Goal: Task Accomplishment & Management: Manage account settings

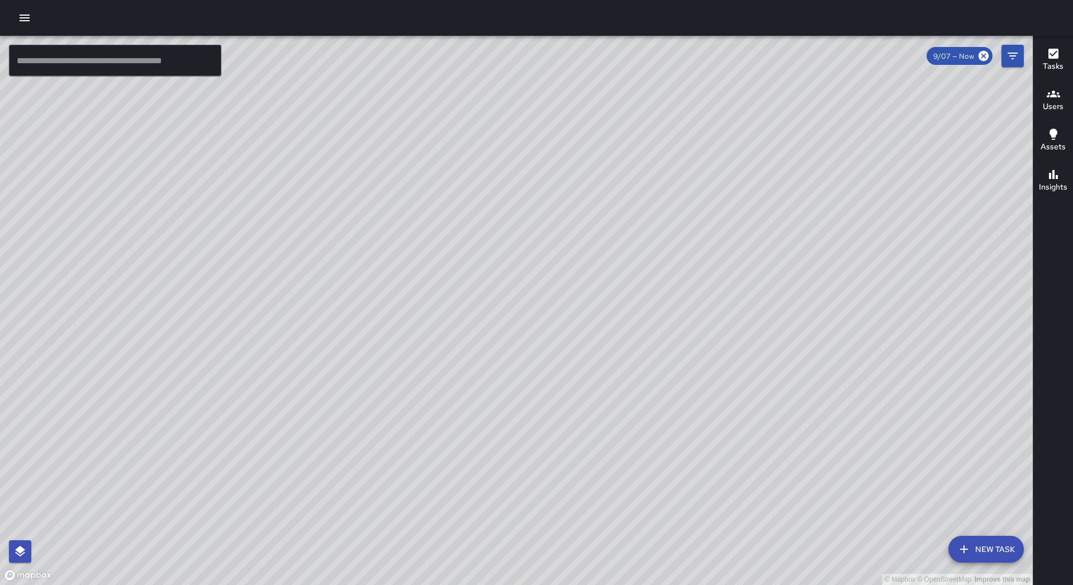
click at [30, 27] on button "button" at bounding box center [24, 18] width 22 height 22
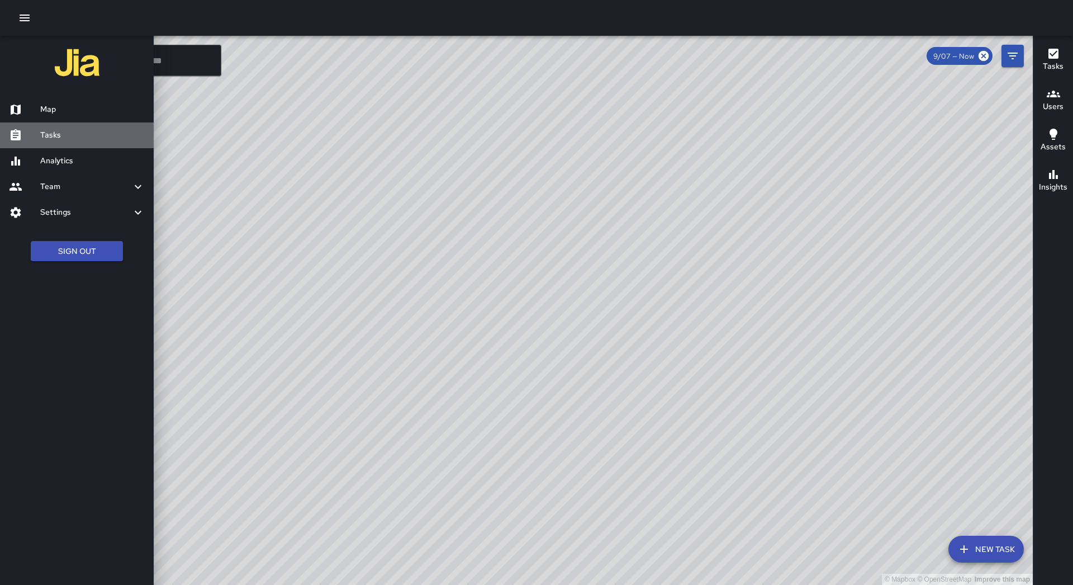
click at [83, 143] on div "Tasks" at bounding box center [77, 135] width 154 height 26
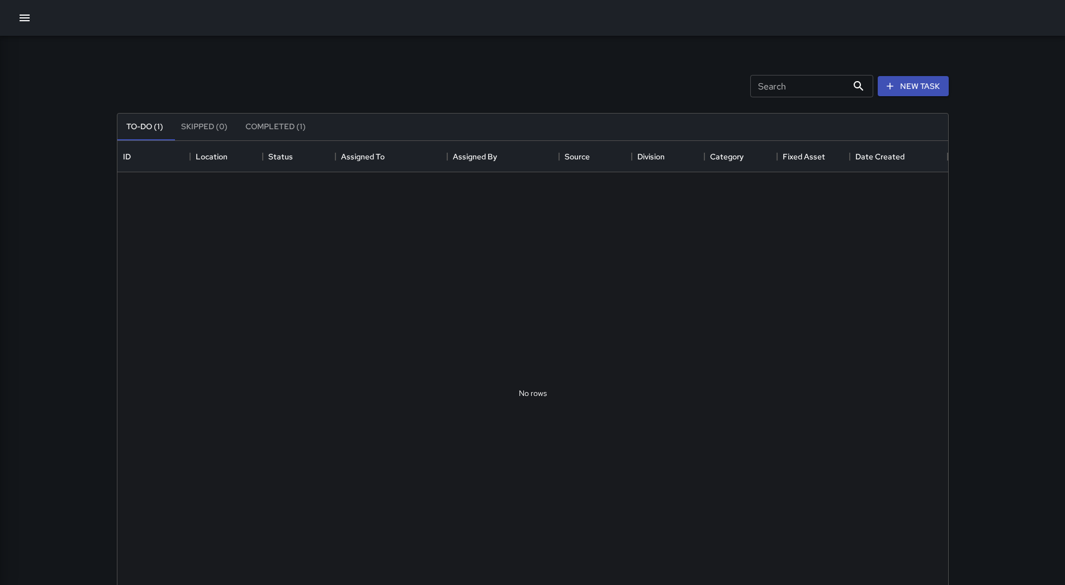
scroll to position [465, 822]
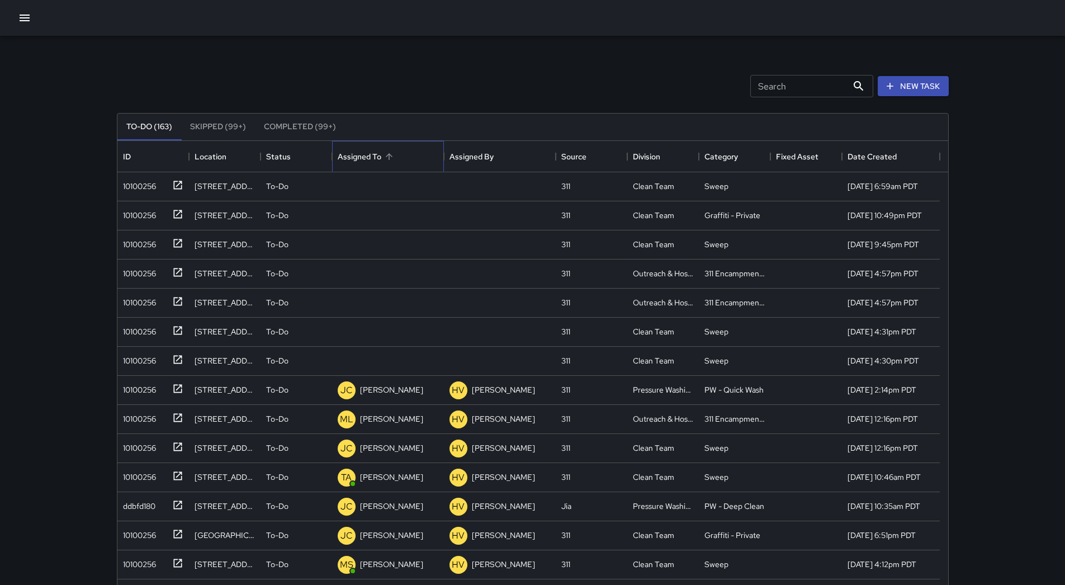
click at [373, 154] on div "Assigned To" at bounding box center [360, 156] width 44 height 31
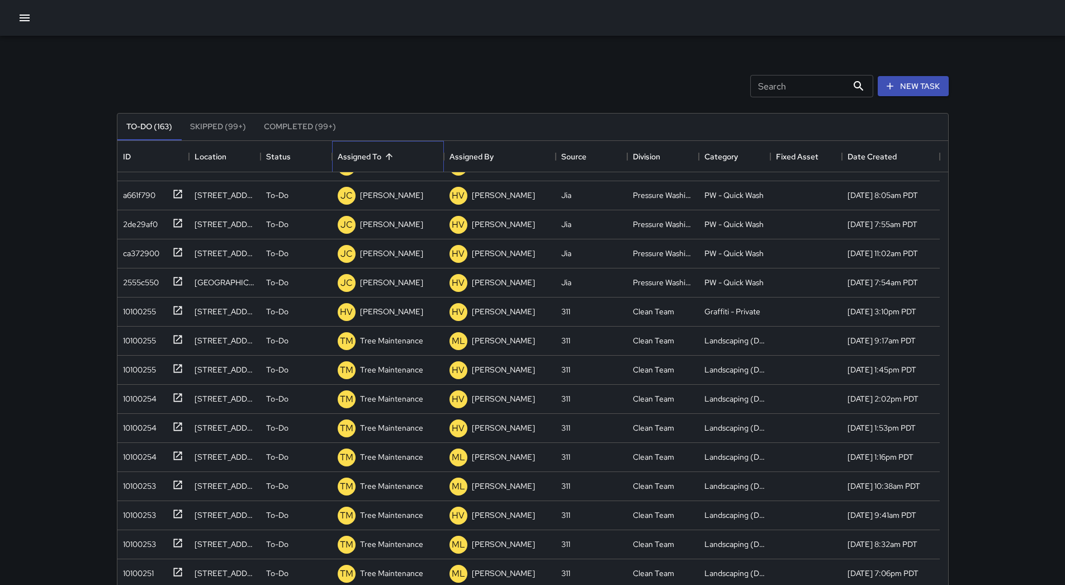
scroll to position [559, 0]
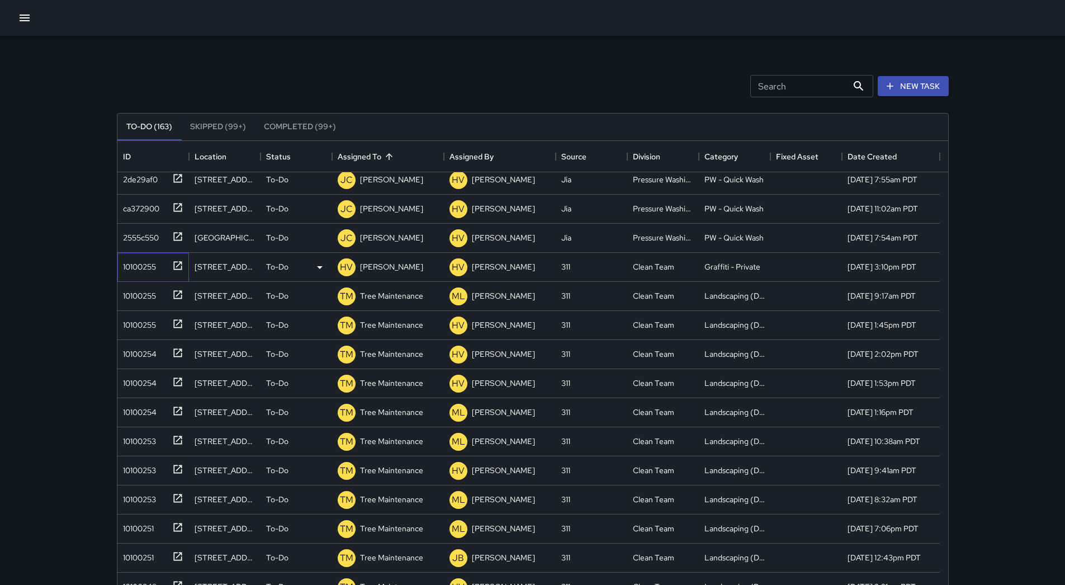
click at [135, 259] on div "10100255" at bounding box center [137, 265] width 37 height 16
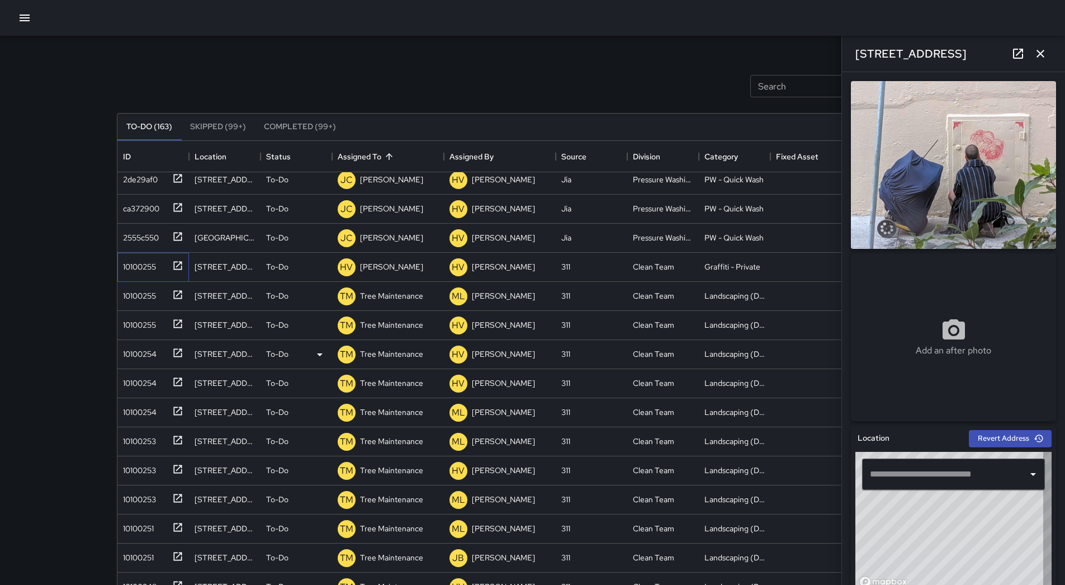
type input "**********"
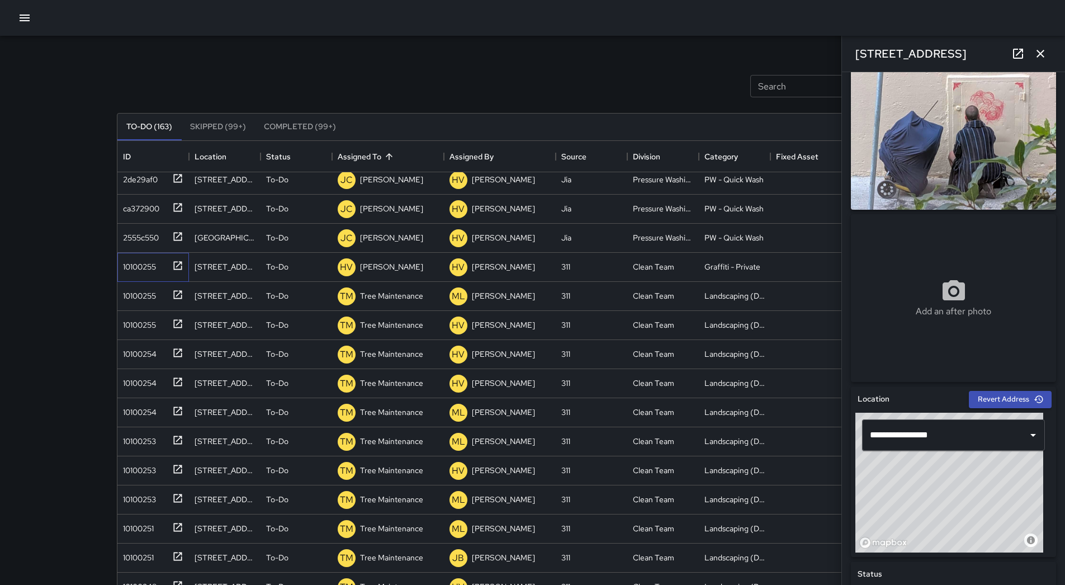
scroll to position [0, 0]
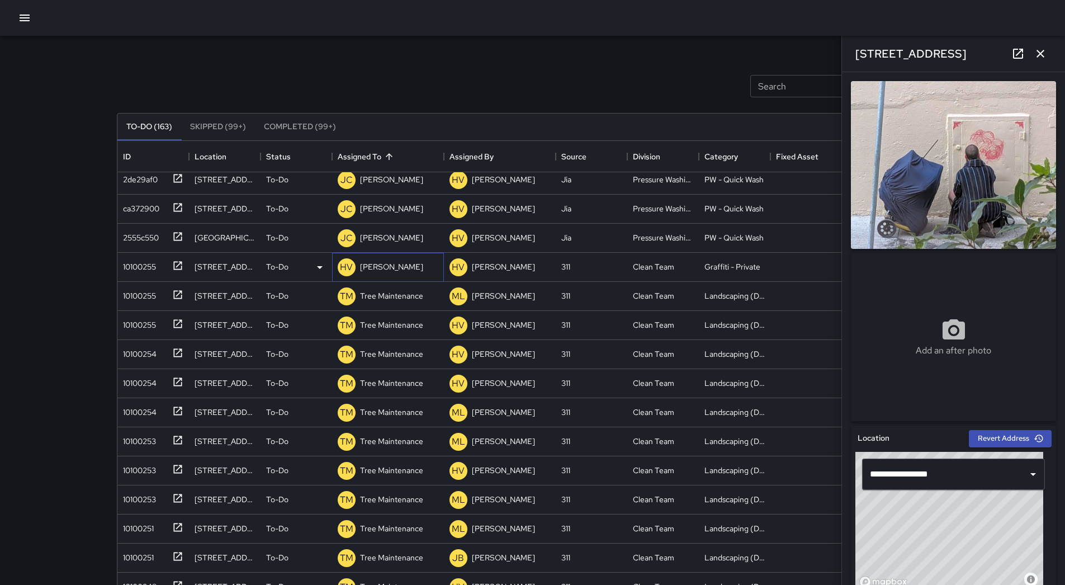
click at [373, 261] on p "[PERSON_NAME]" at bounding box center [391, 266] width 63 height 11
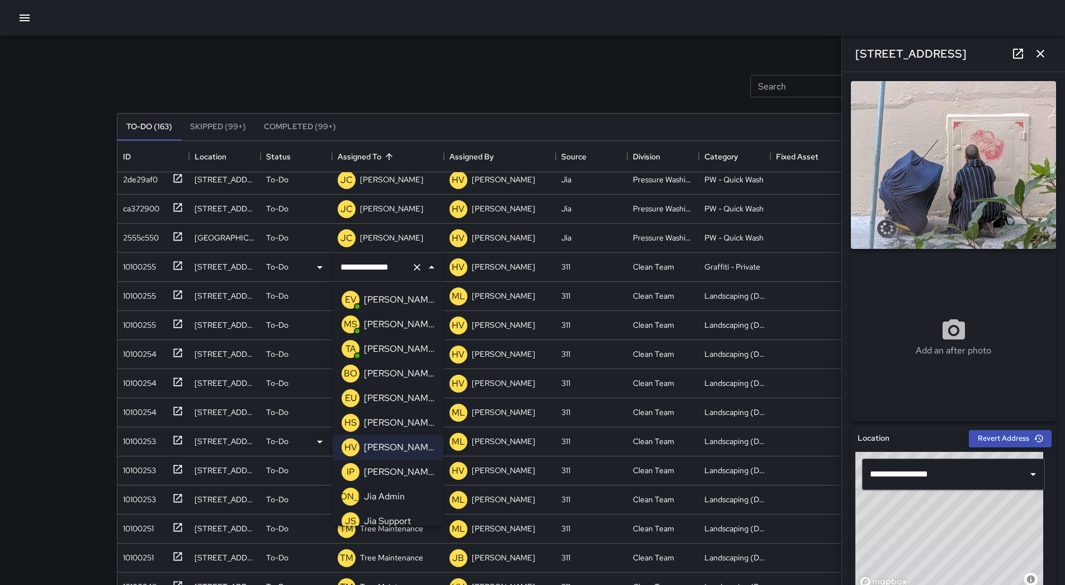
click at [402, 405] on div "[PERSON_NAME]" at bounding box center [399, 398] width 75 height 18
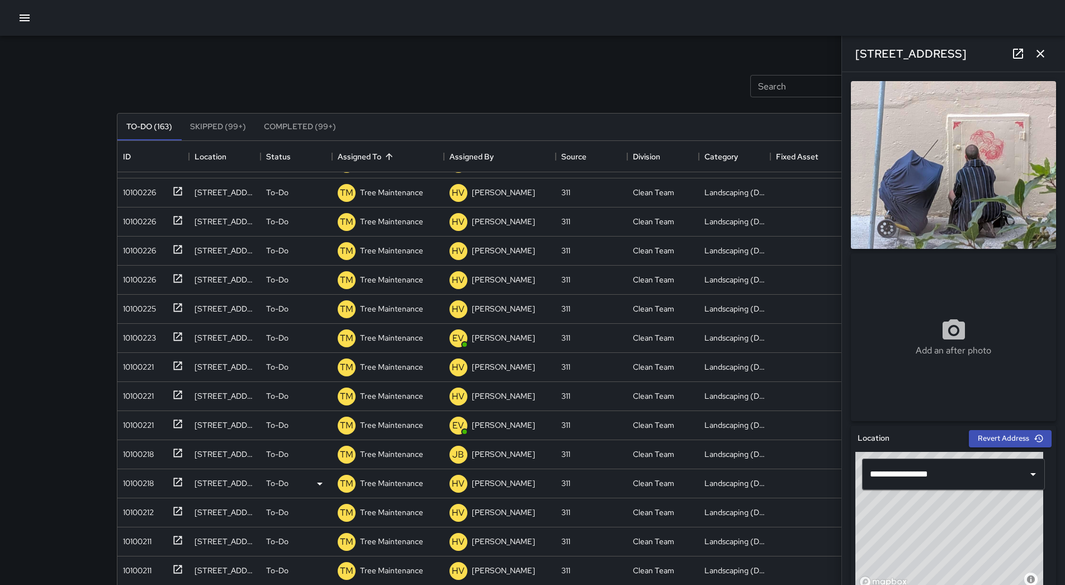
scroll to position [75, 0]
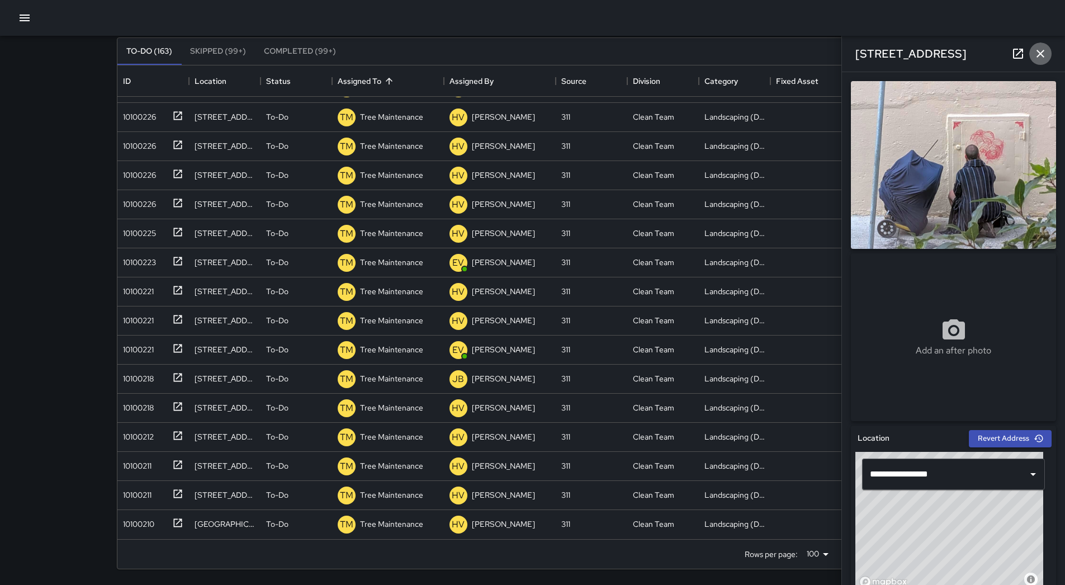
drag, startPoint x: 1042, startPoint y: 49, endPoint x: 990, endPoint y: 110, distance: 79.7
click at [1042, 50] on icon "button" at bounding box center [1040, 53] width 13 height 13
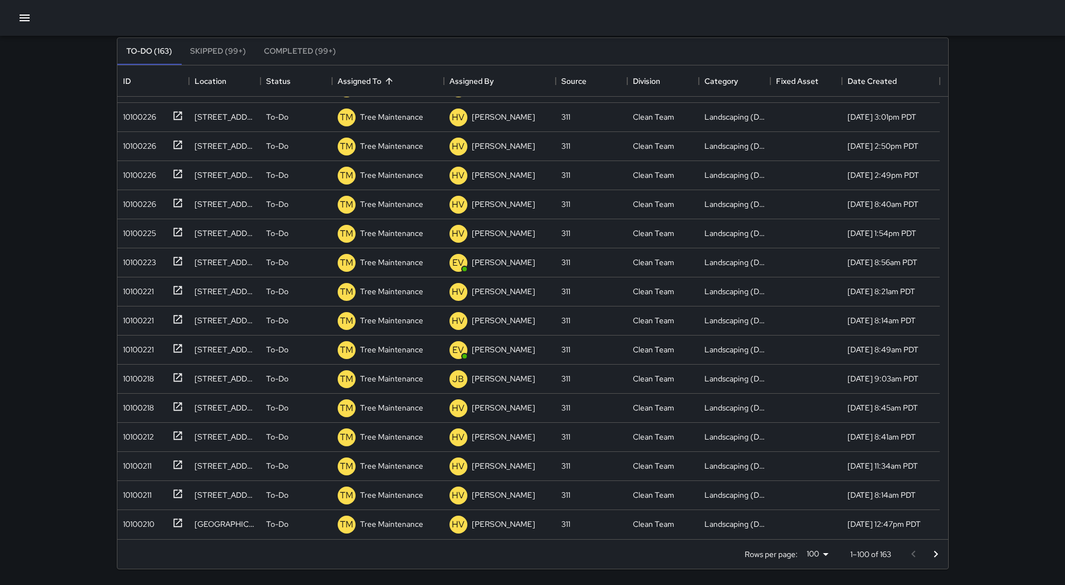
click at [936, 557] on icon "Go to next page" at bounding box center [935, 553] width 13 height 13
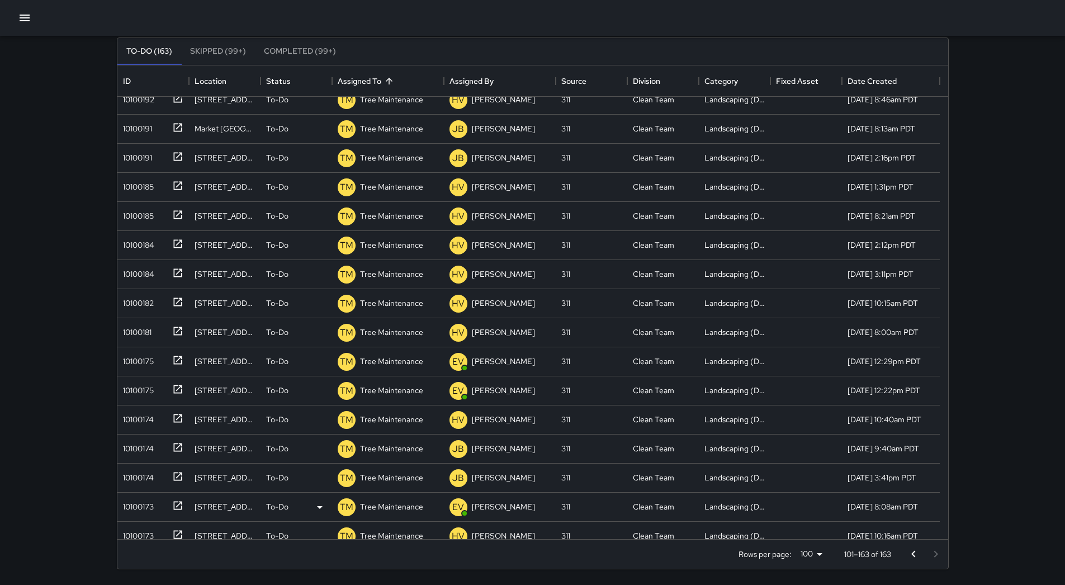
scroll to position [1389, 0]
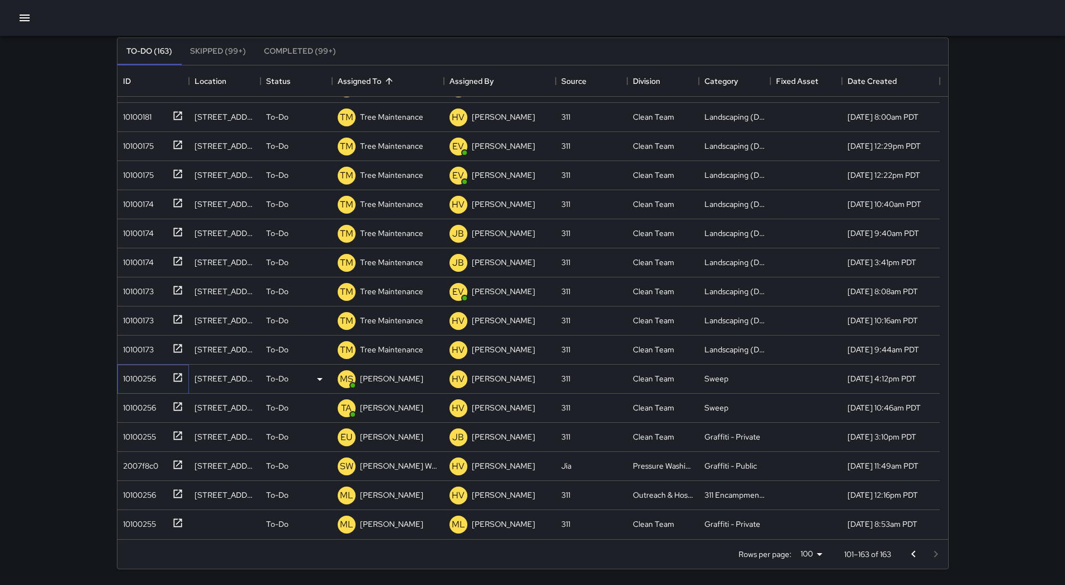
click at [142, 378] on div "10100256" at bounding box center [137, 376] width 37 height 16
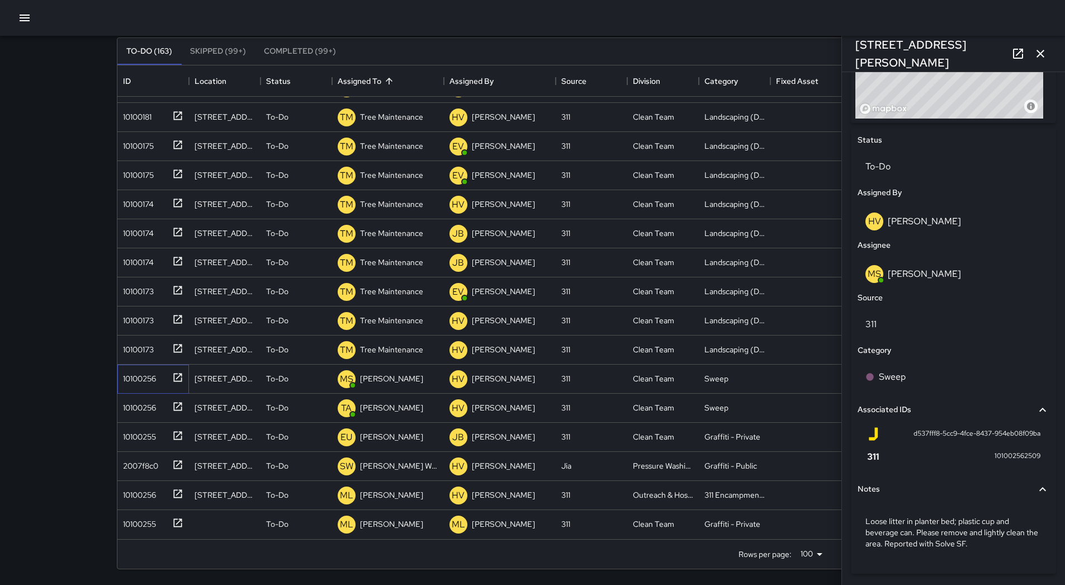
scroll to position [495, 0]
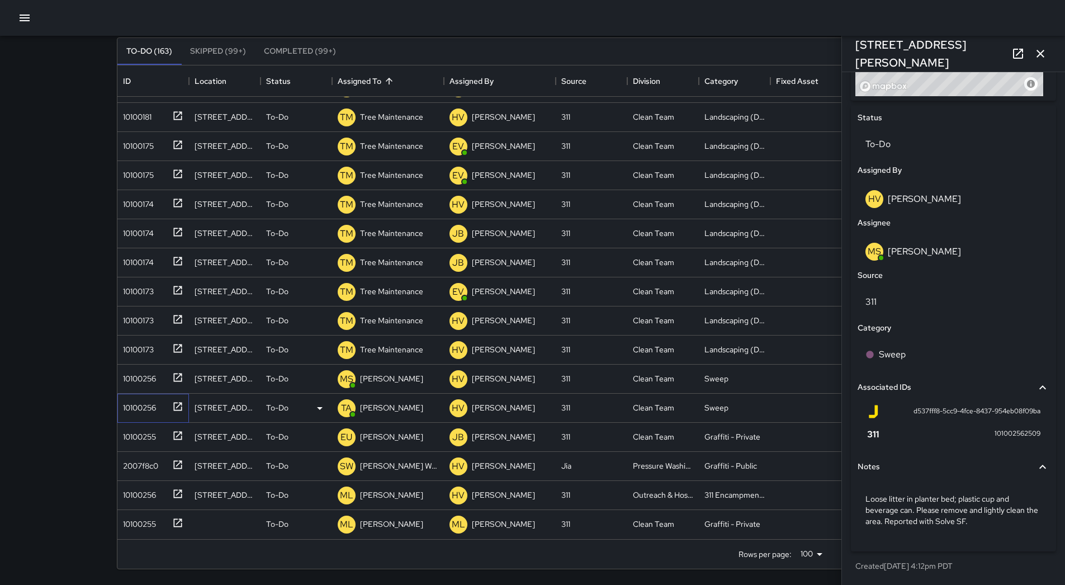
click at [164, 413] on div "10100256" at bounding box center [151, 405] width 65 height 18
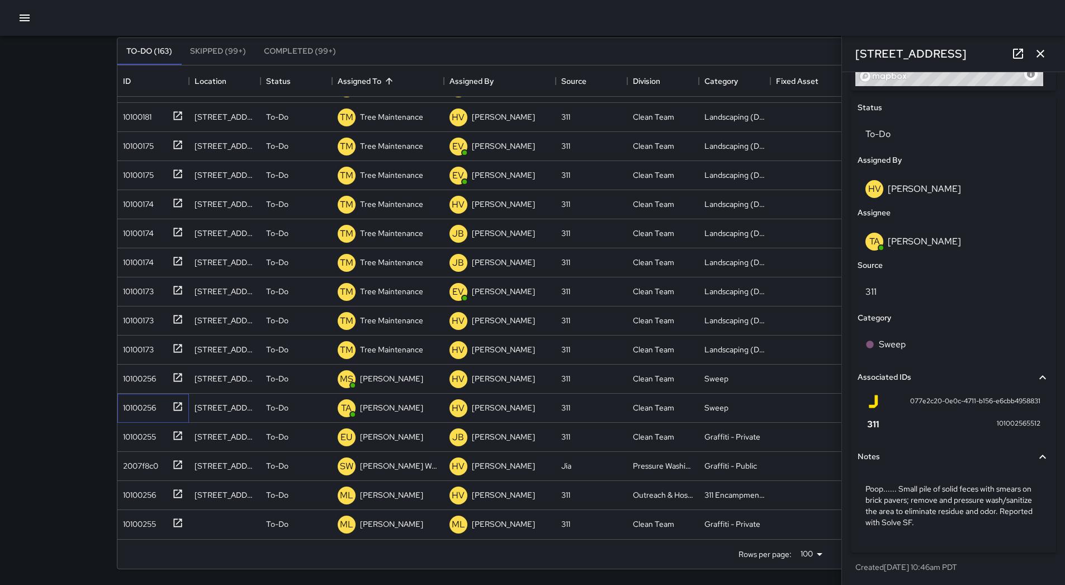
scroll to position [506, 0]
click at [916, 328] on div "Sweep" at bounding box center [954, 343] width 192 height 31
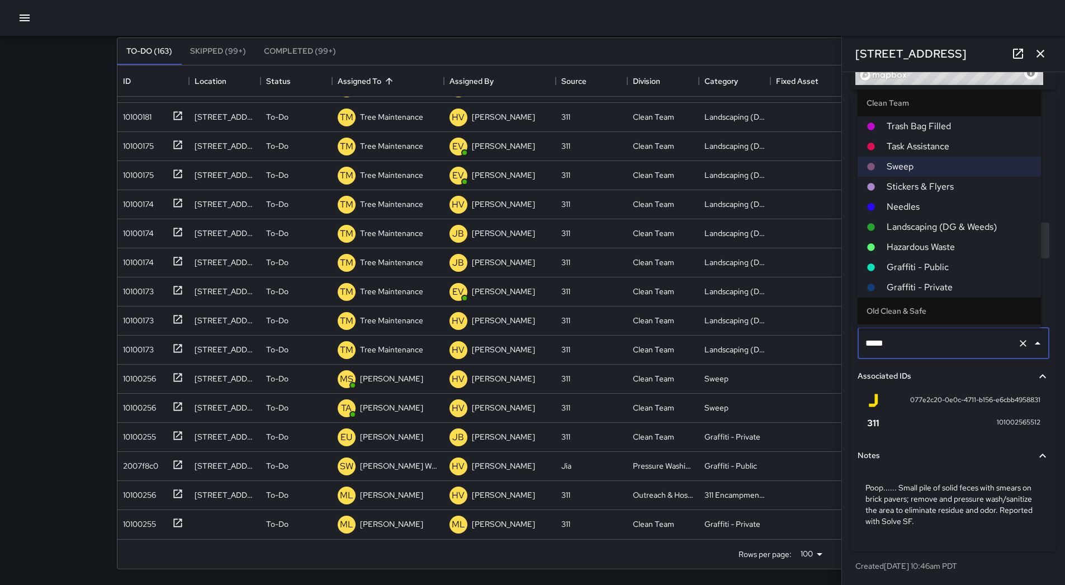
click at [924, 246] on span "Hazardous Waste" at bounding box center [959, 246] width 145 height 13
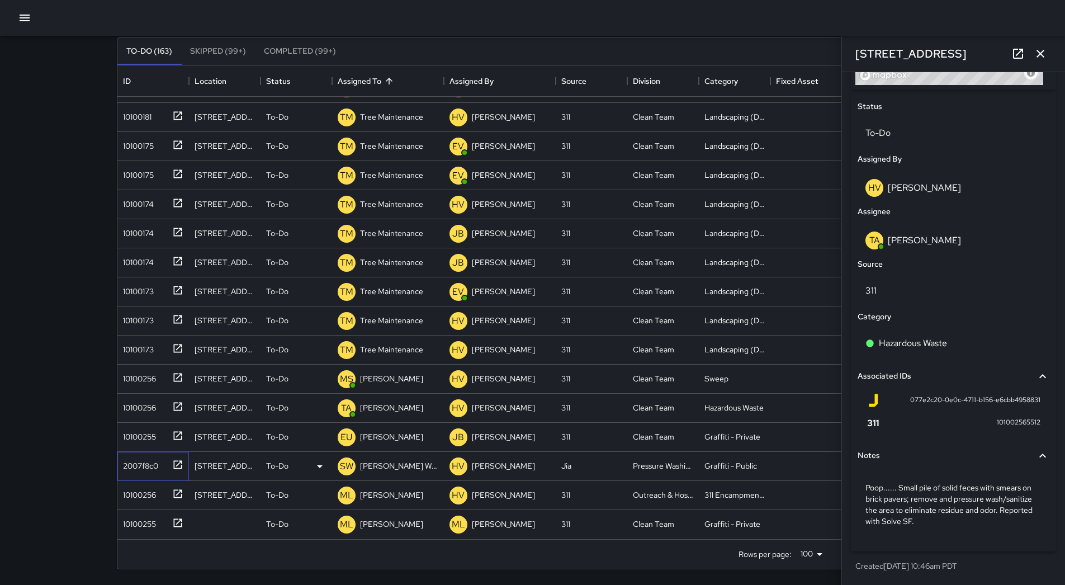
click at [141, 458] on div "2007f8c0" at bounding box center [139, 464] width 40 height 16
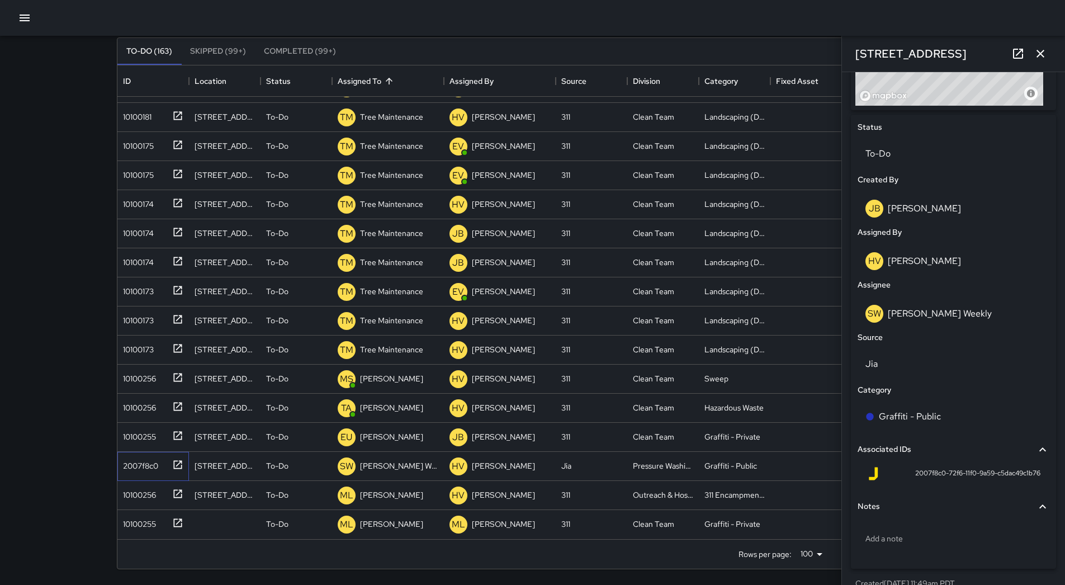
scroll to position [503, 0]
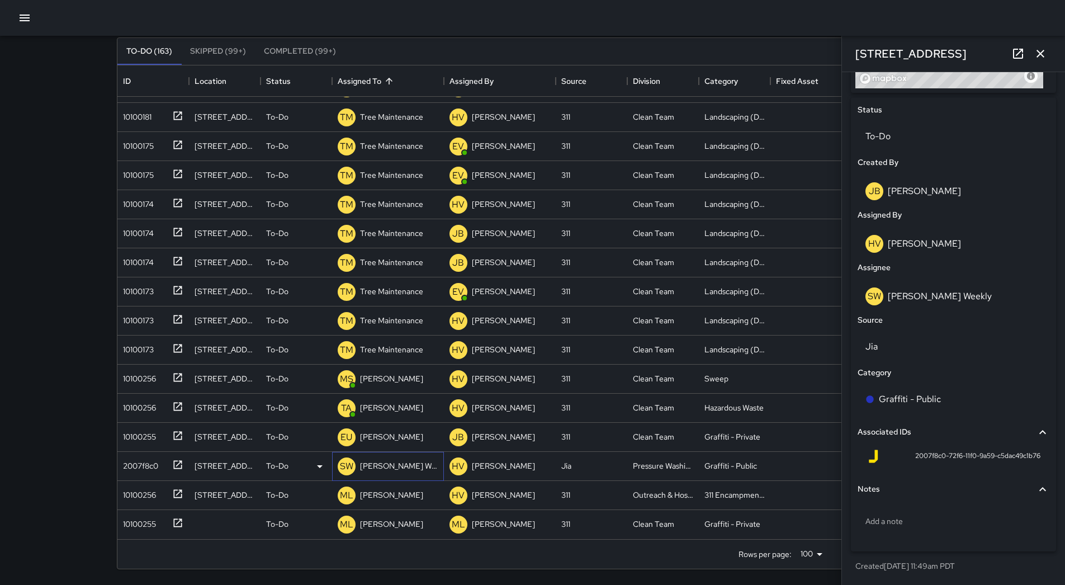
click at [402, 471] on p "[PERSON_NAME] Weekly" at bounding box center [399, 465] width 78 height 11
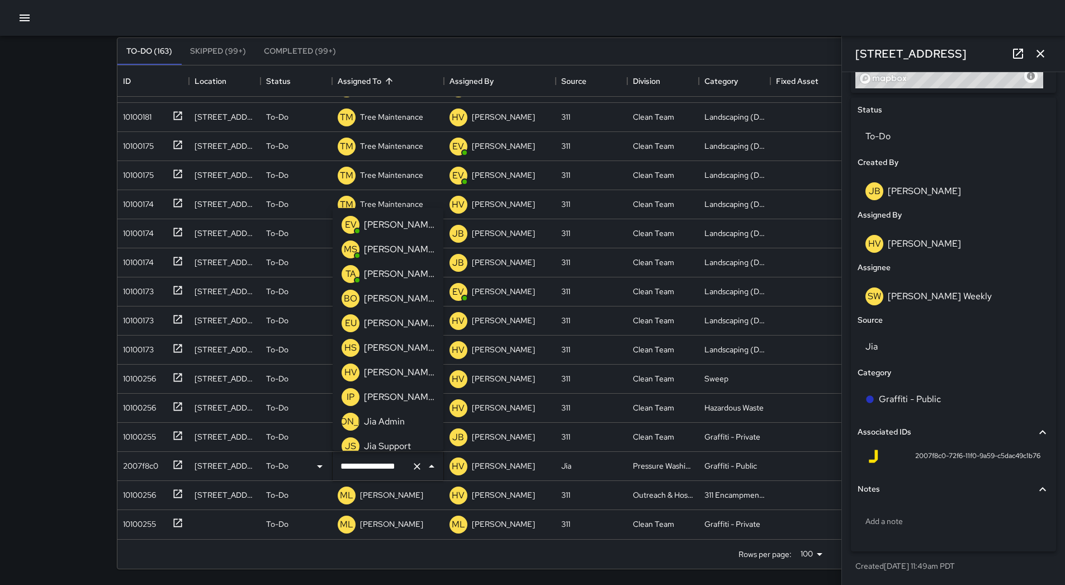
scroll to position [278, 0]
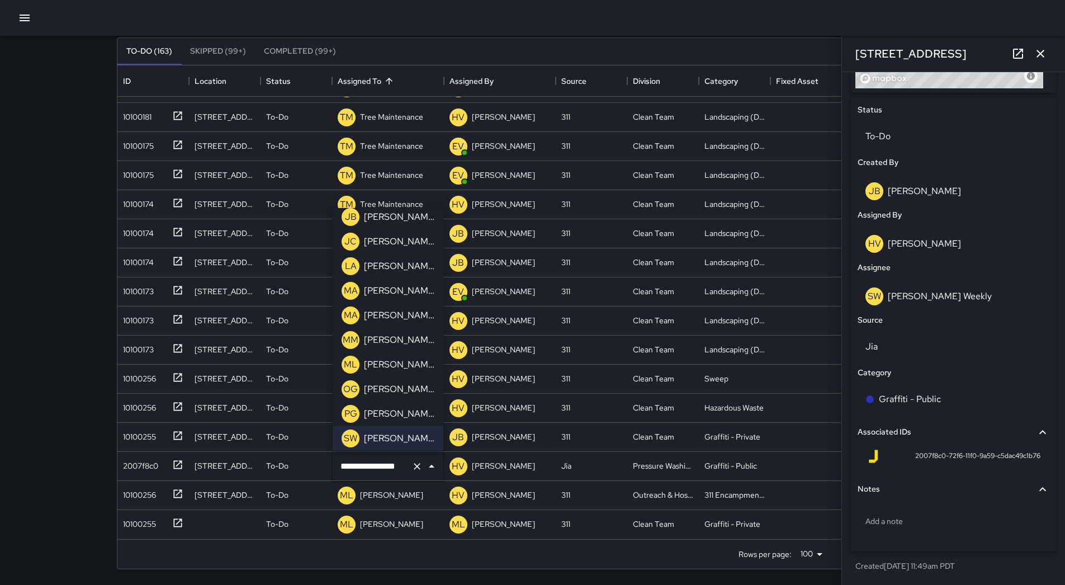
click at [399, 238] on p "[PERSON_NAME]" at bounding box center [399, 241] width 70 height 13
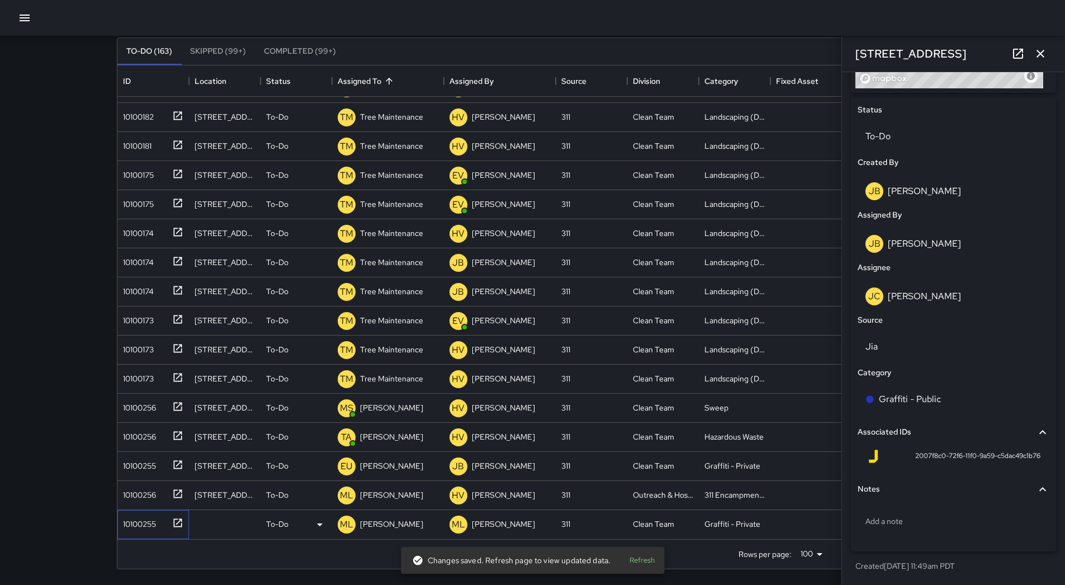
click at [140, 515] on div "10100255" at bounding box center [137, 522] width 37 height 16
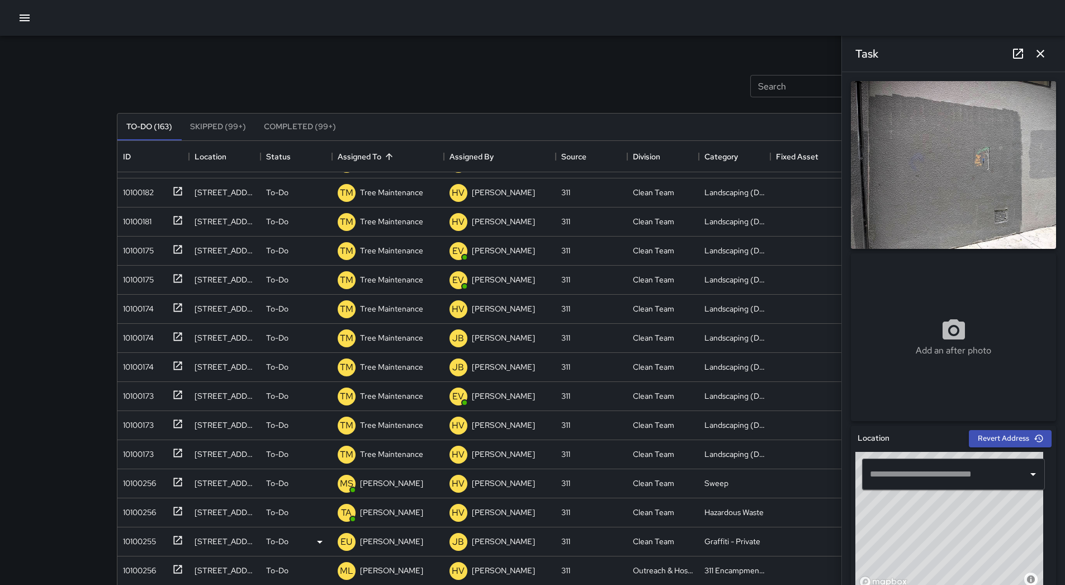
scroll to position [75, 0]
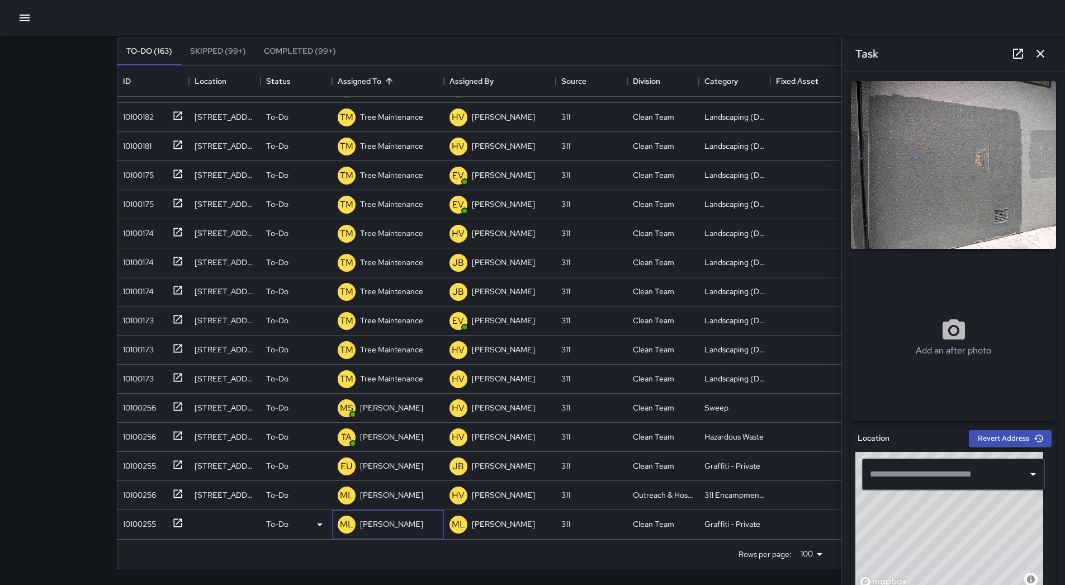
click at [391, 528] on p "[PERSON_NAME]" at bounding box center [391, 523] width 63 height 11
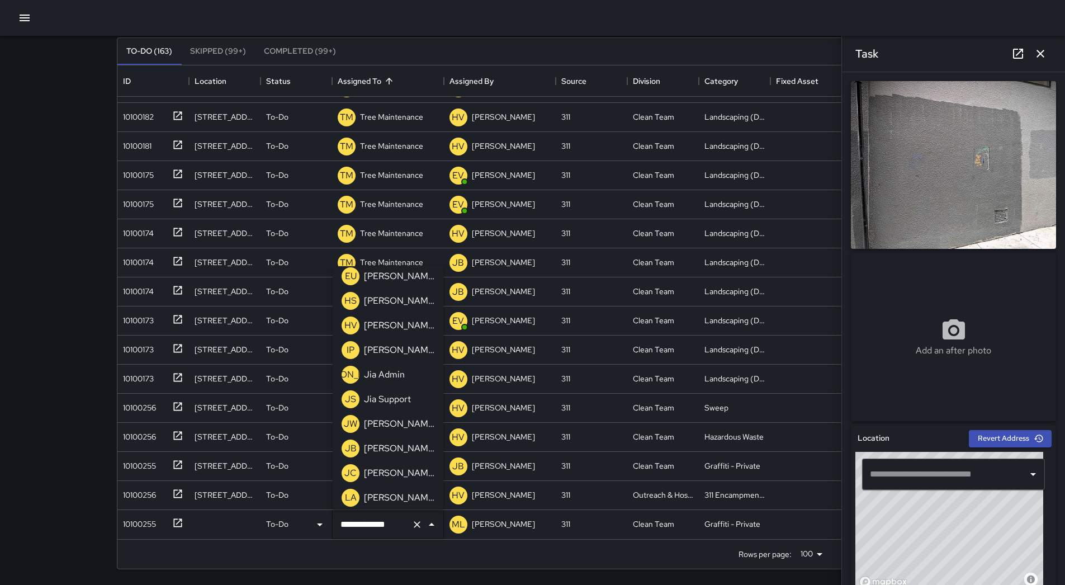
scroll to position [0, 0]
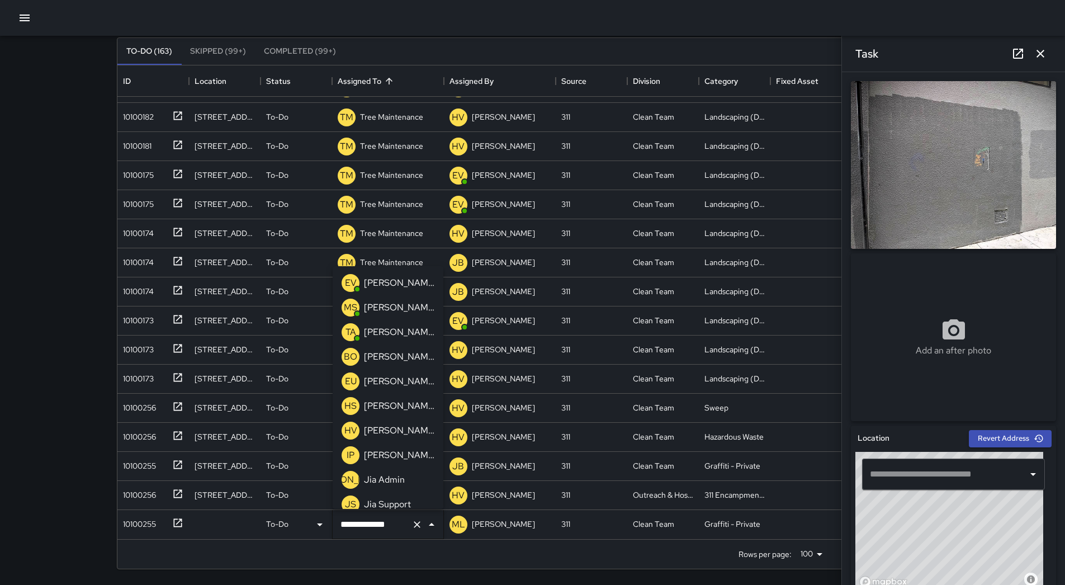
drag, startPoint x: 404, startPoint y: 375, endPoint x: 398, endPoint y: 375, distance: 6.2
click at [404, 375] on p "[PERSON_NAME]" at bounding box center [399, 381] width 70 height 13
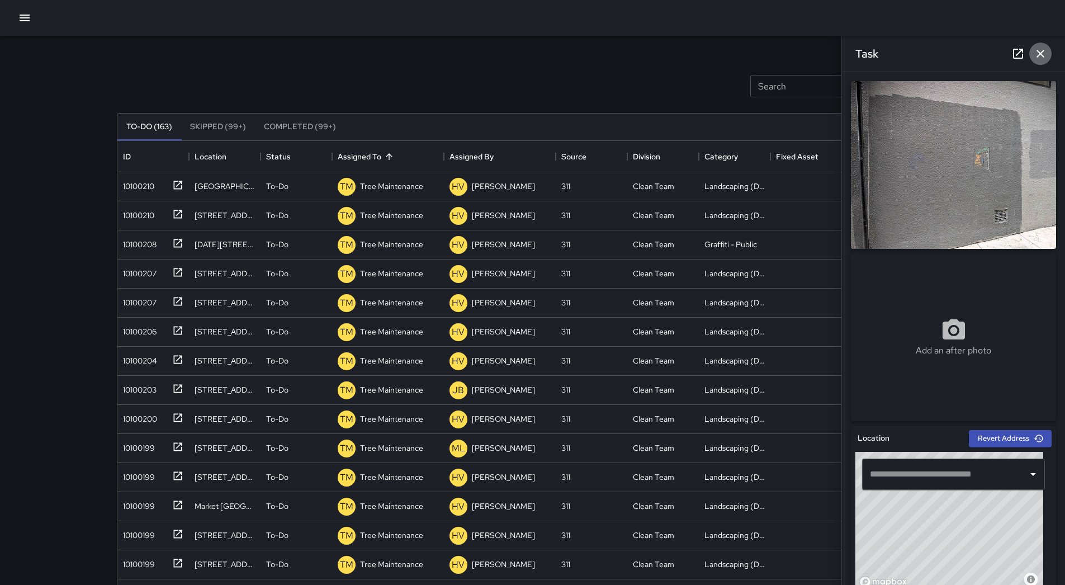
click at [1042, 55] on icon "button" at bounding box center [1040, 54] width 8 height 8
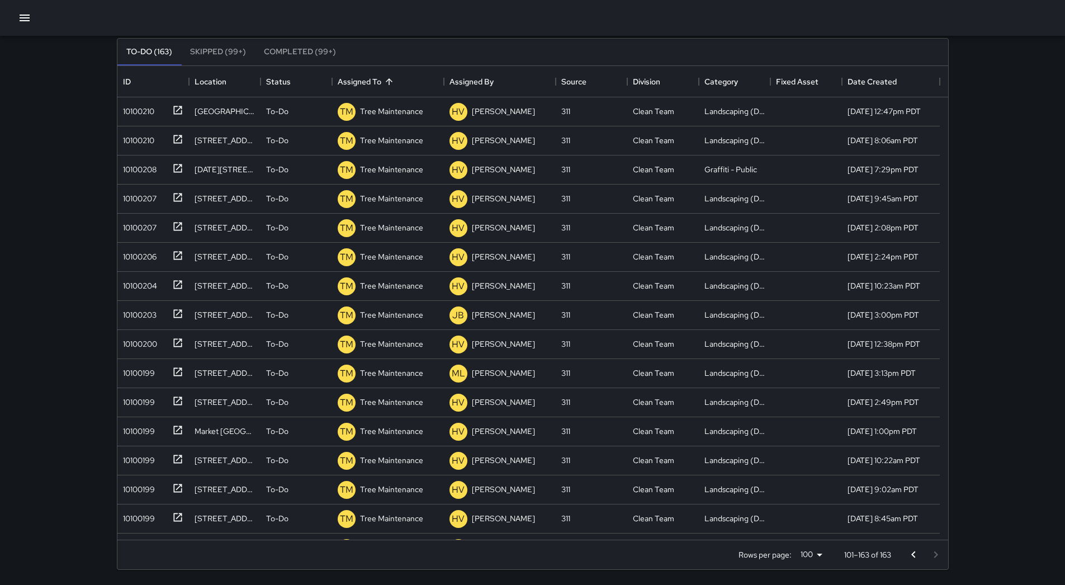
scroll to position [75, 0]
click at [910, 550] on icon "Go to previous page" at bounding box center [913, 553] width 13 height 13
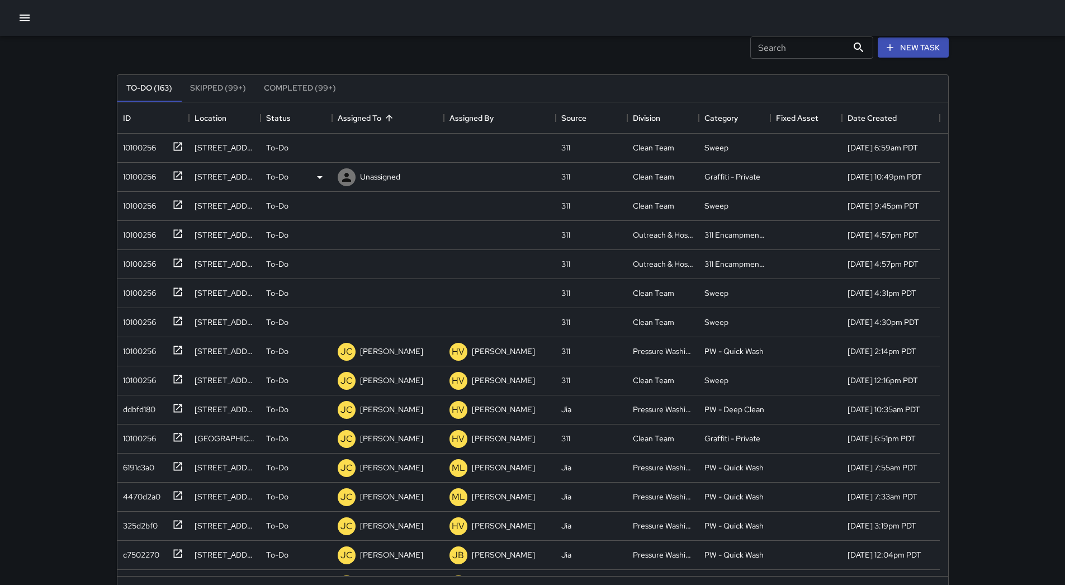
scroll to position [0, 0]
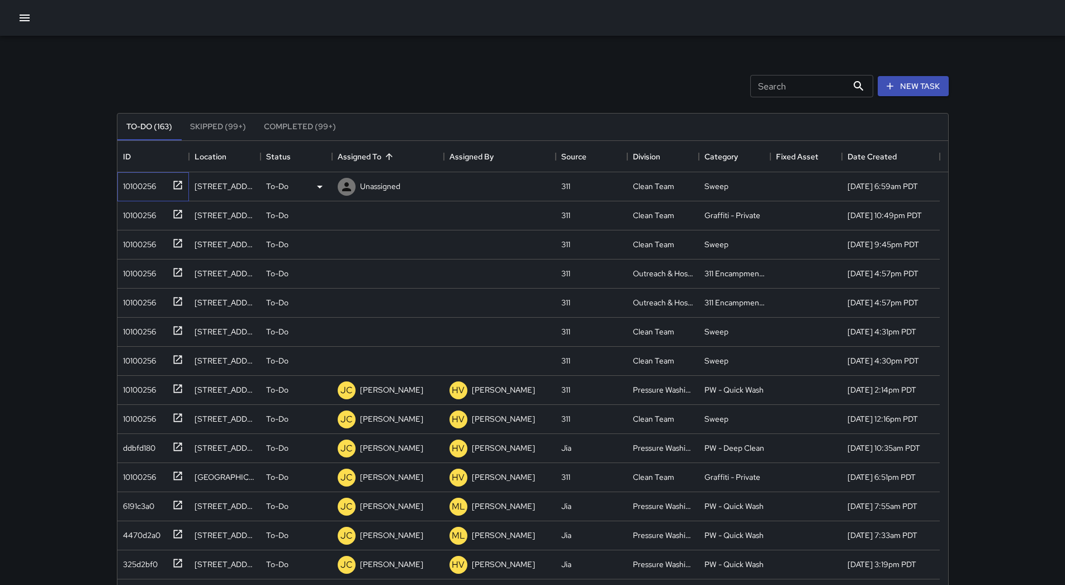
click at [151, 199] on div "10100256" at bounding box center [153, 186] width 72 height 29
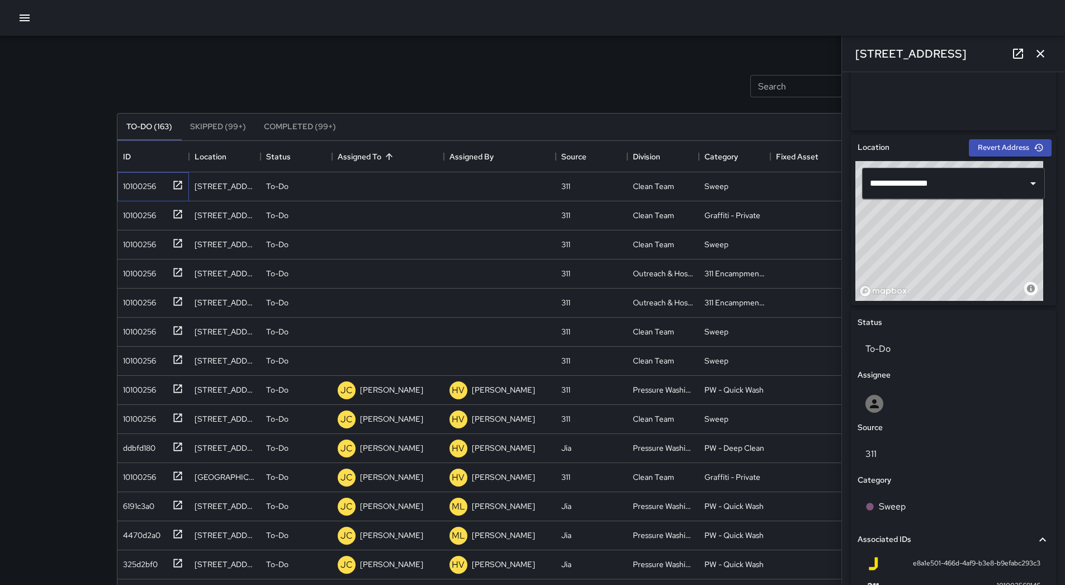
scroll to position [420, 0]
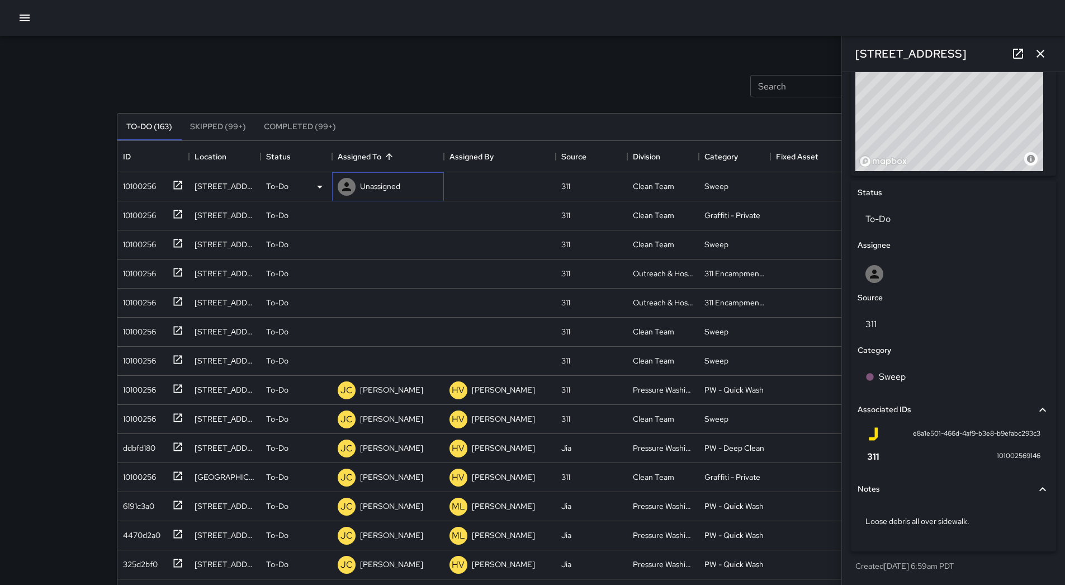
click at [389, 184] on p "Unassigned" at bounding box center [380, 186] width 40 height 11
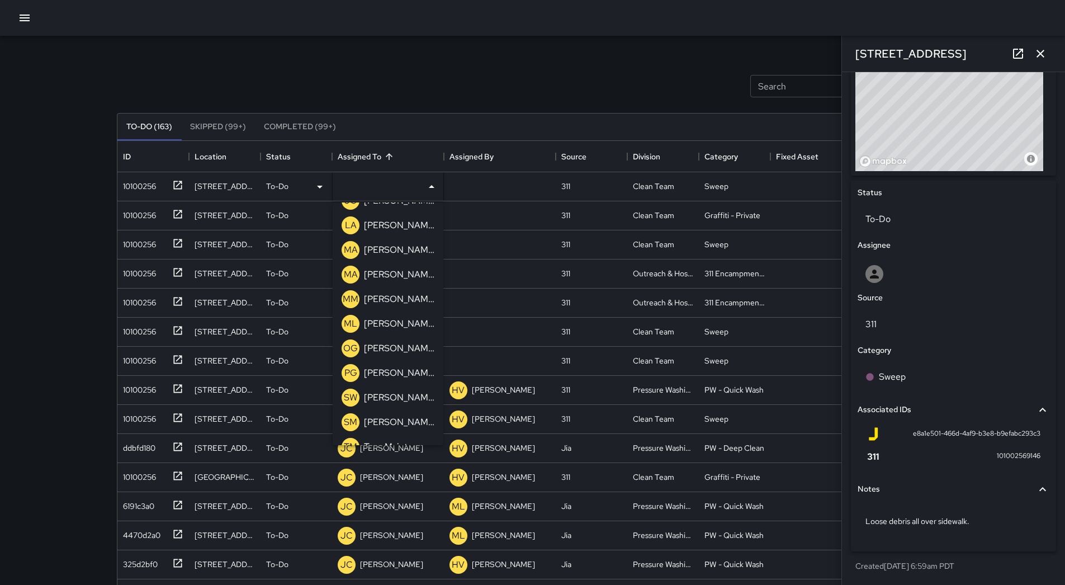
scroll to position [332, 0]
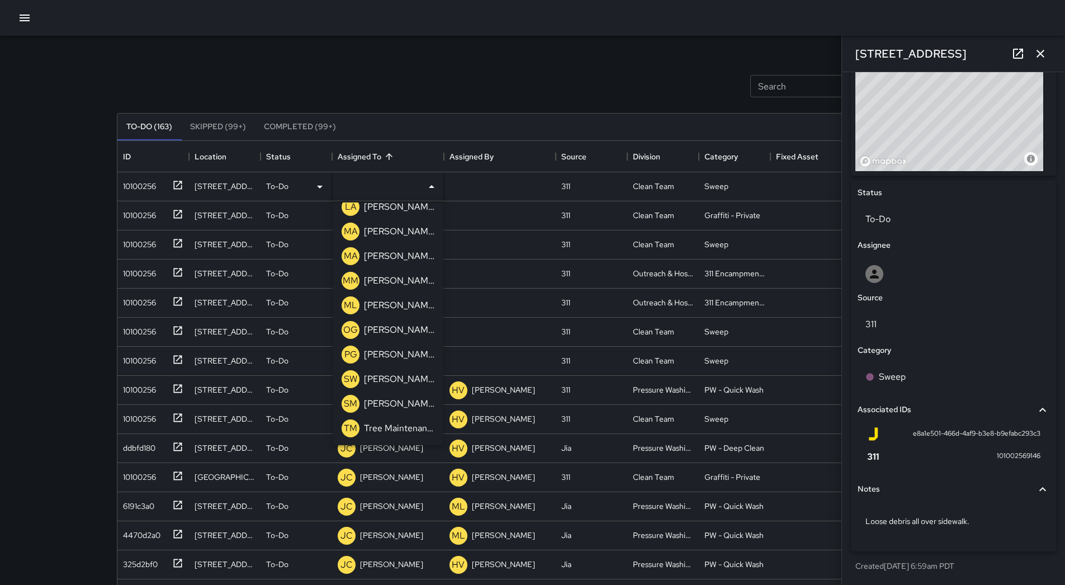
click at [400, 324] on p "[PERSON_NAME]" at bounding box center [399, 329] width 70 height 13
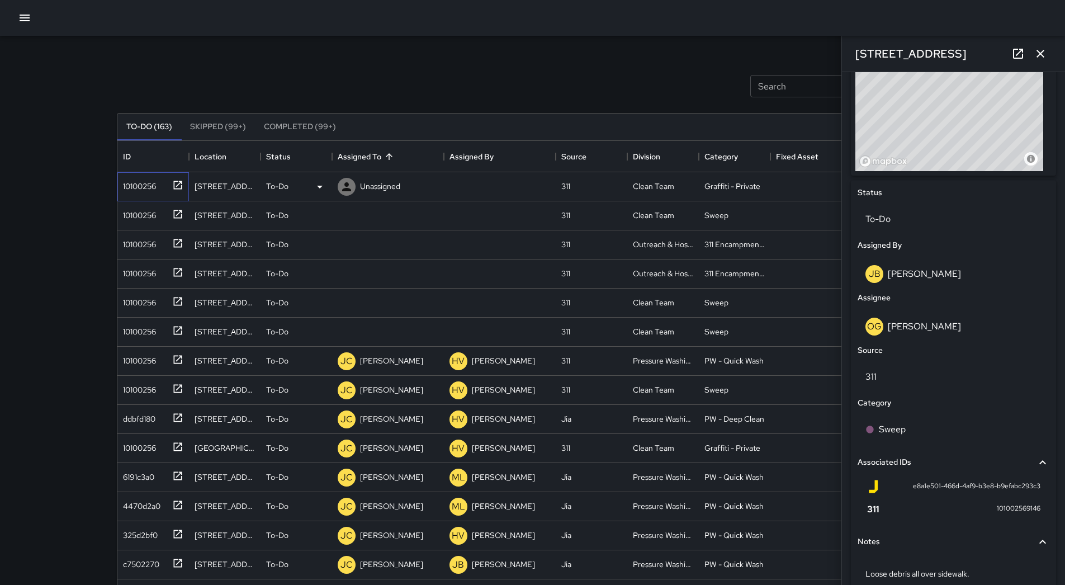
click at [146, 191] on div "10100256" at bounding box center [137, 184] width 37 height 16
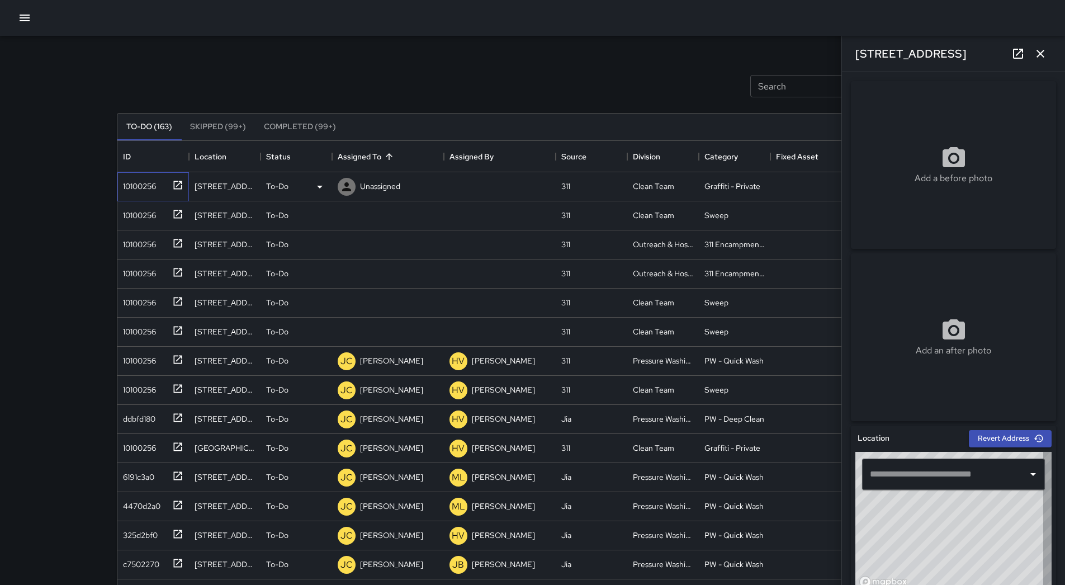
type input "**********"
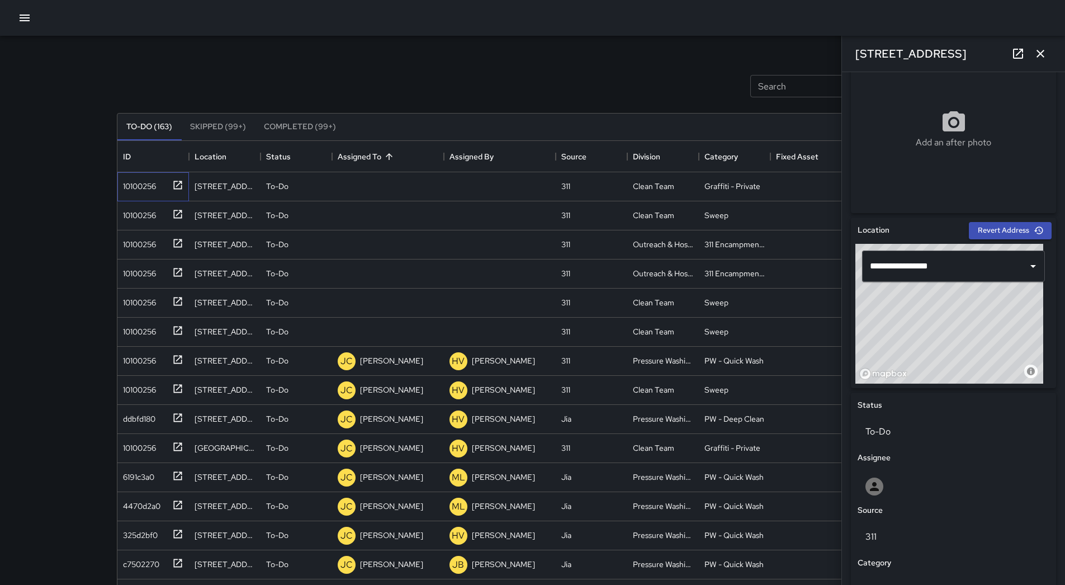
scroll to position [0, 0]
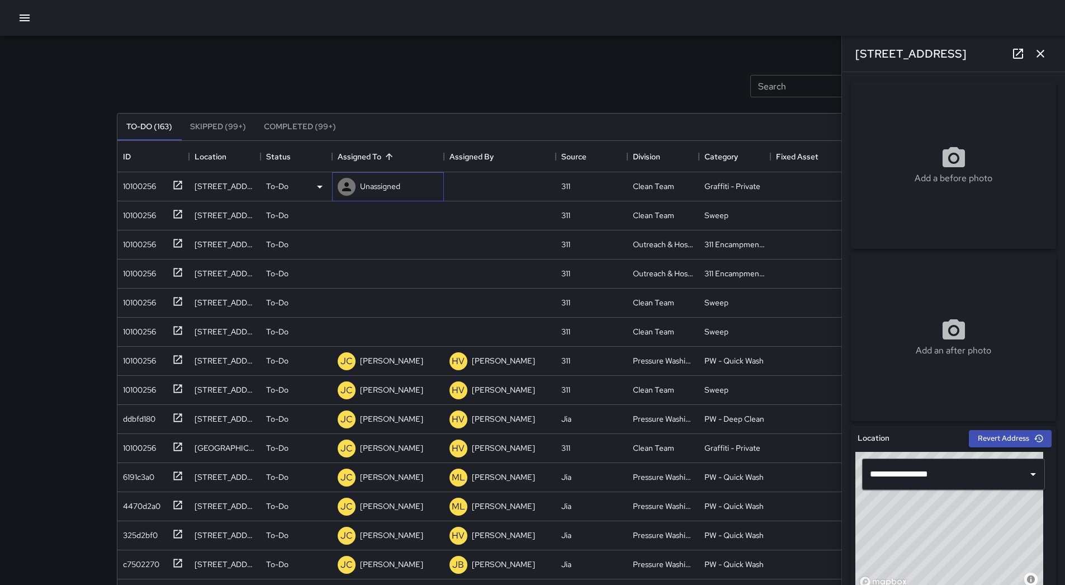
click at [374, 183] on p "Unassigned" at bounding box center [380, 186] width 40 height 11
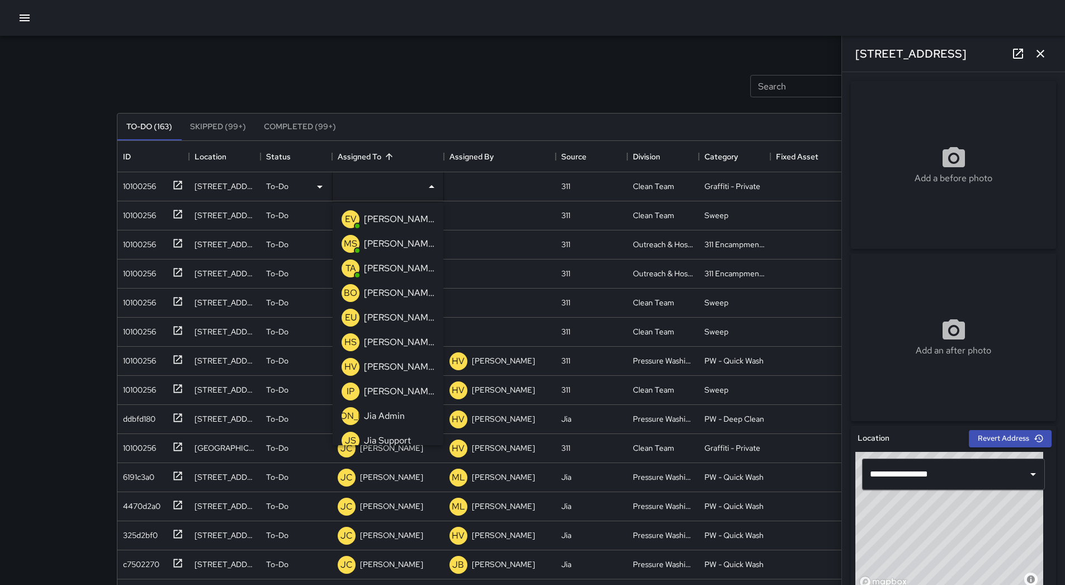
drag, startPoint x: 402, startPoint y: 318, endPoint x: 299, endPoint y: 290, distance: 107.1
click at [401, 318] on p "[PERSON_NAME]" at bounding box center [399, 317] width 70 height 13
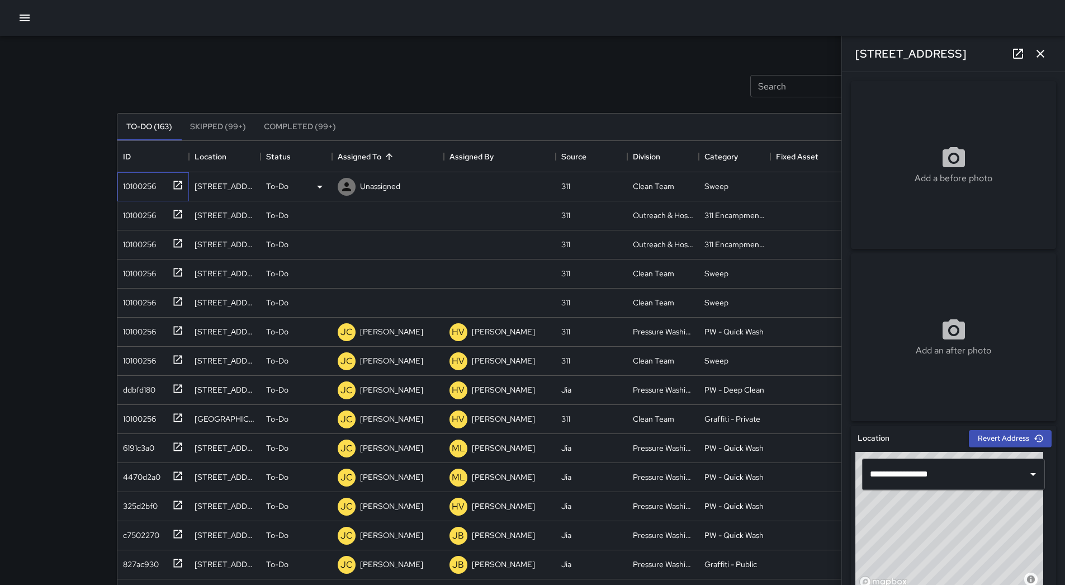
click at [148, 190] on div "10100256" at bounding box center [137, 184] width 37 height 16
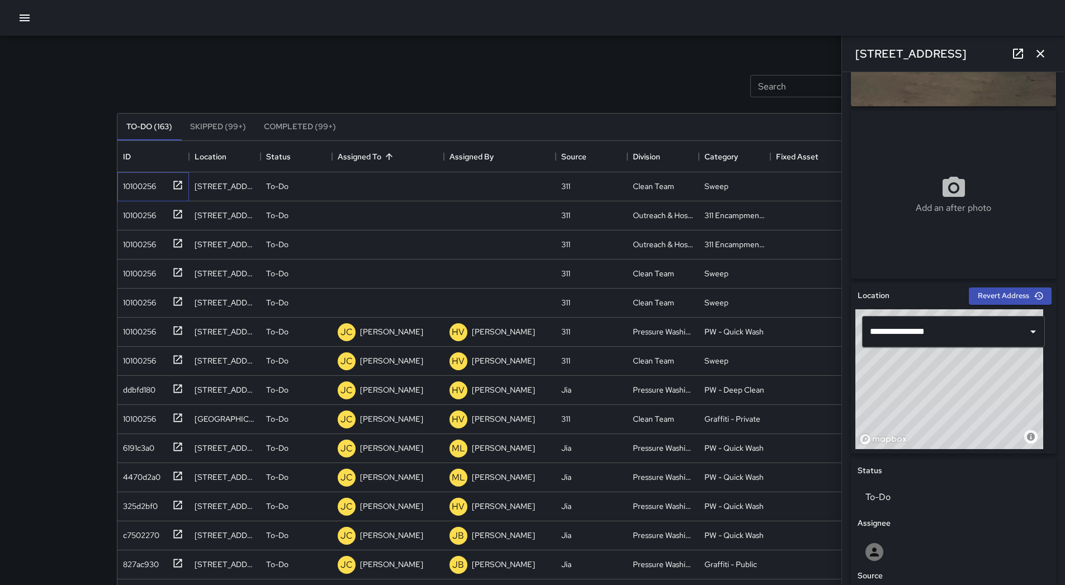
scroll to position [141, 0]
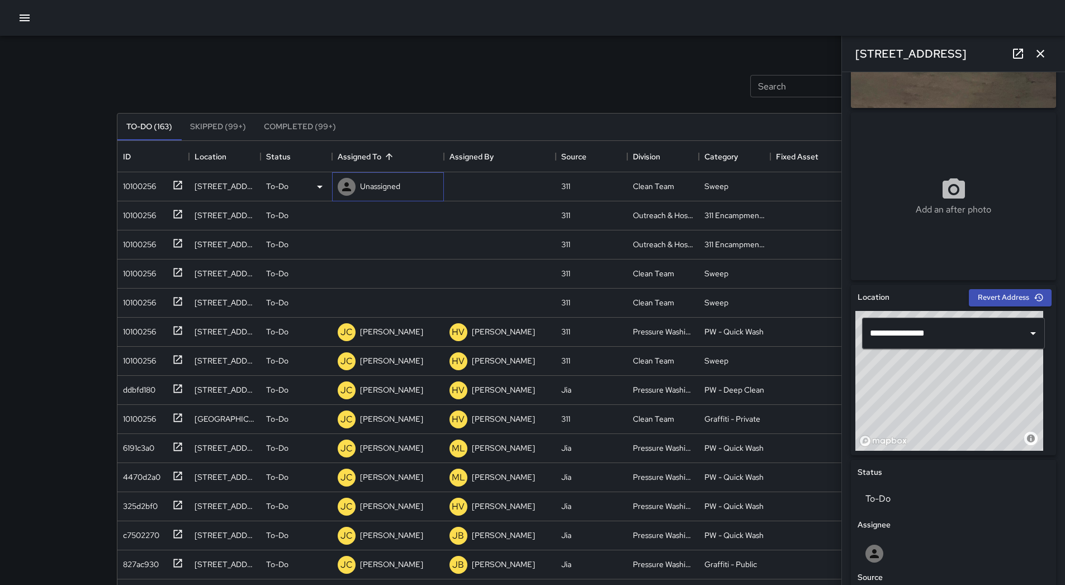
click at [381, 185] on p "Unassigned" at bounding box center [380, 186] width 40 height 11
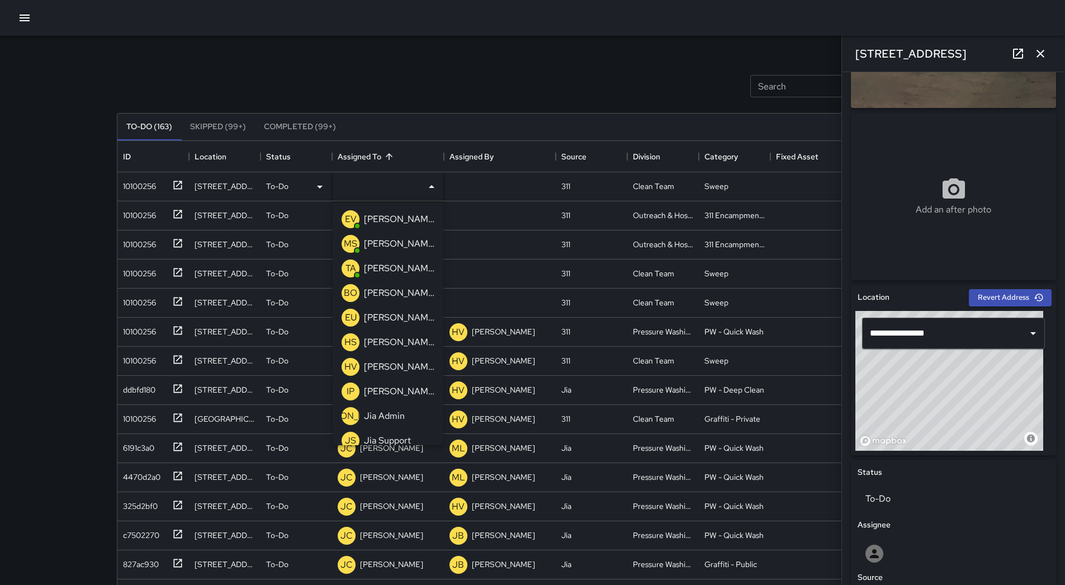
click at [382, 249] on p "[PERSON_NAME]" at bounding box center [399, 243] width 70 height 13
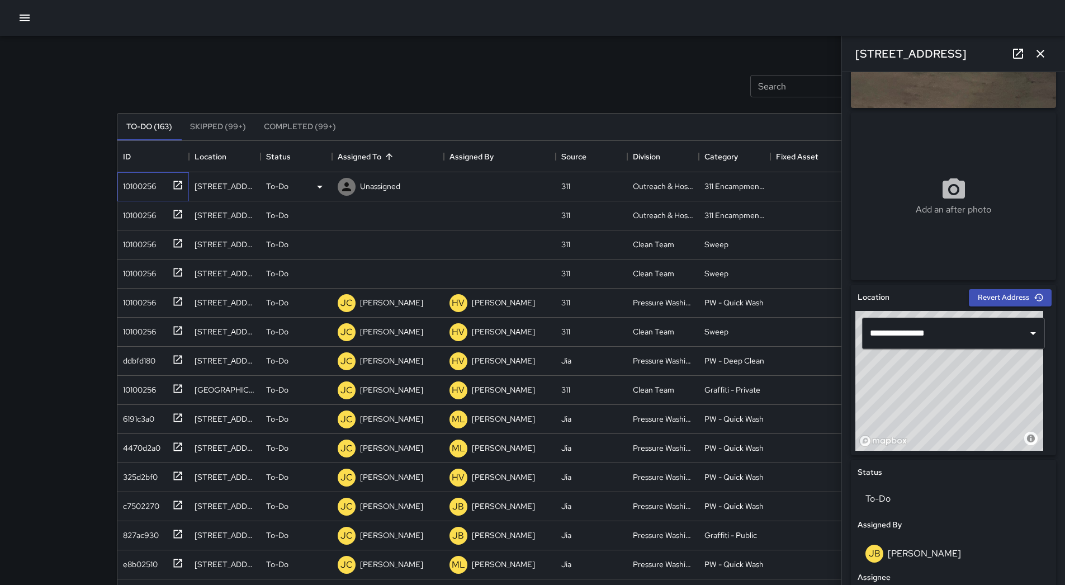
click at [131, 193] on div "10100256" at bounding box center [153, 186] width 72 height 29
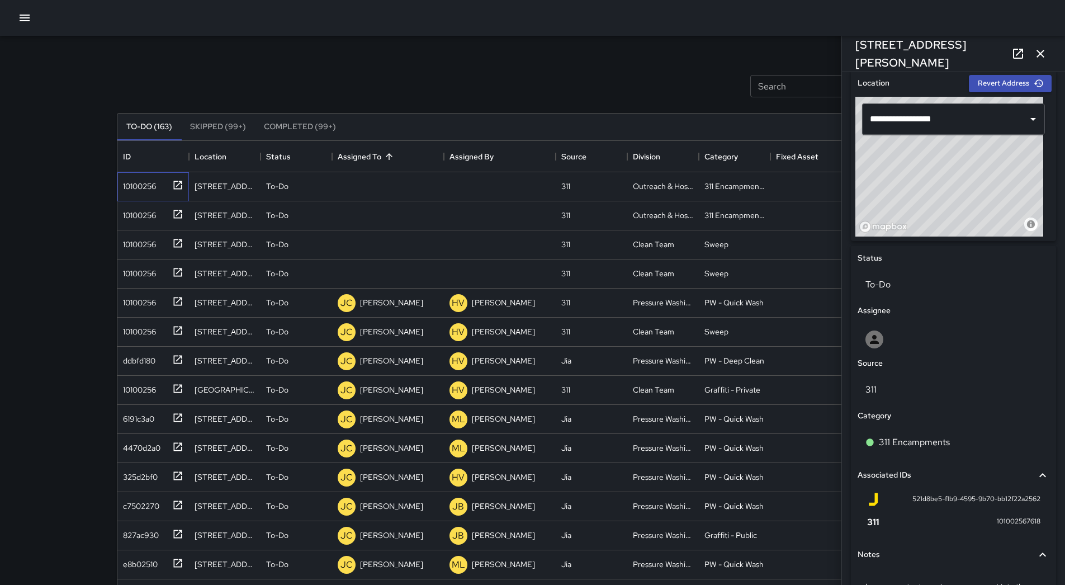
scroll to position [275, 0]
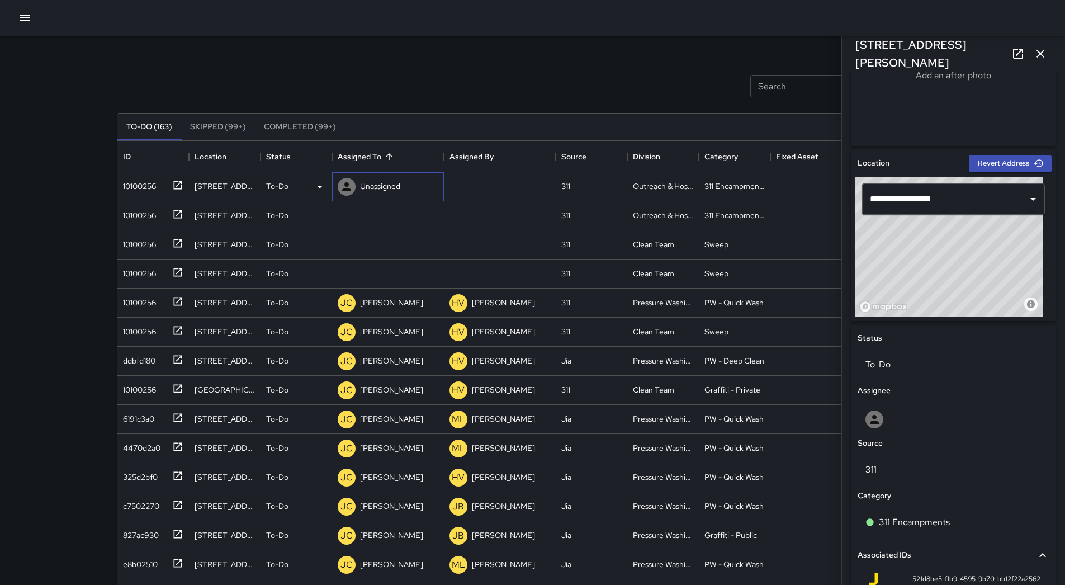
click at [376, 191] on p "Unassigned" at bounding box center [380, 186] width 40 height 11
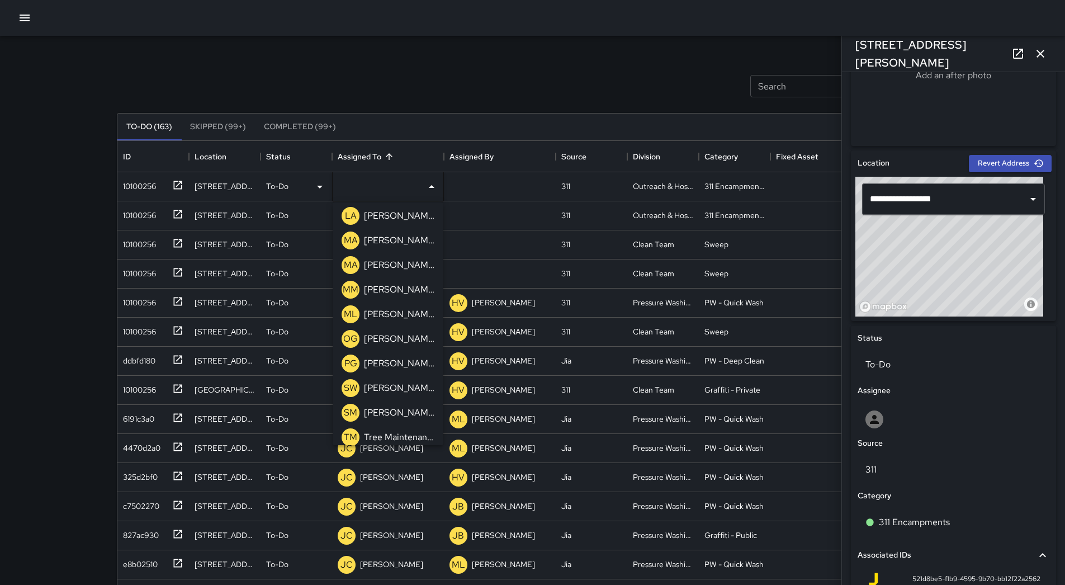
scroll to position [332, 0]
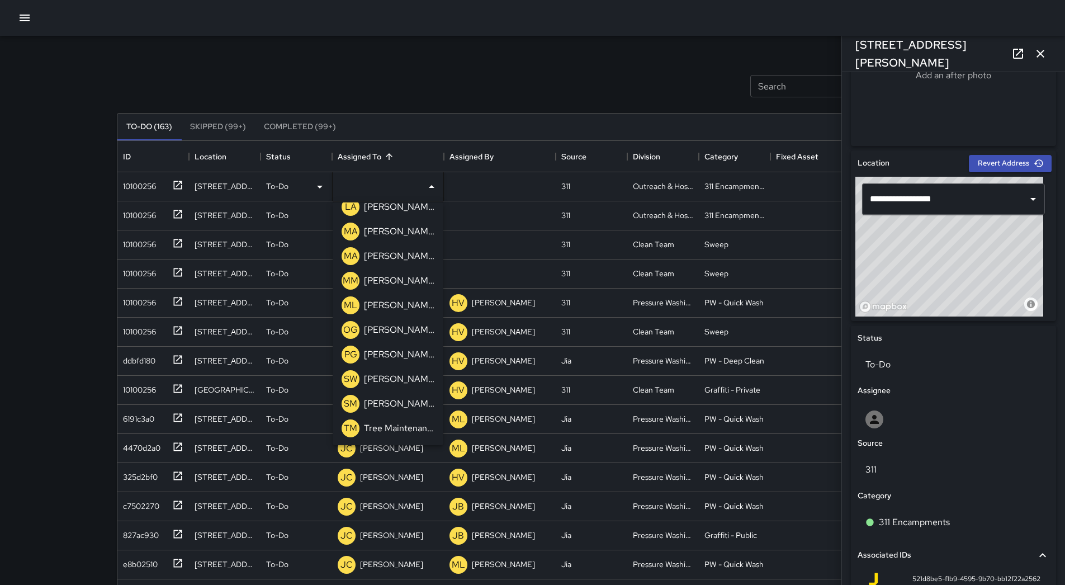
click at [396, 306] on p "[PERSON_NAME]" at bounding box center [399, 305] width 70 height 13
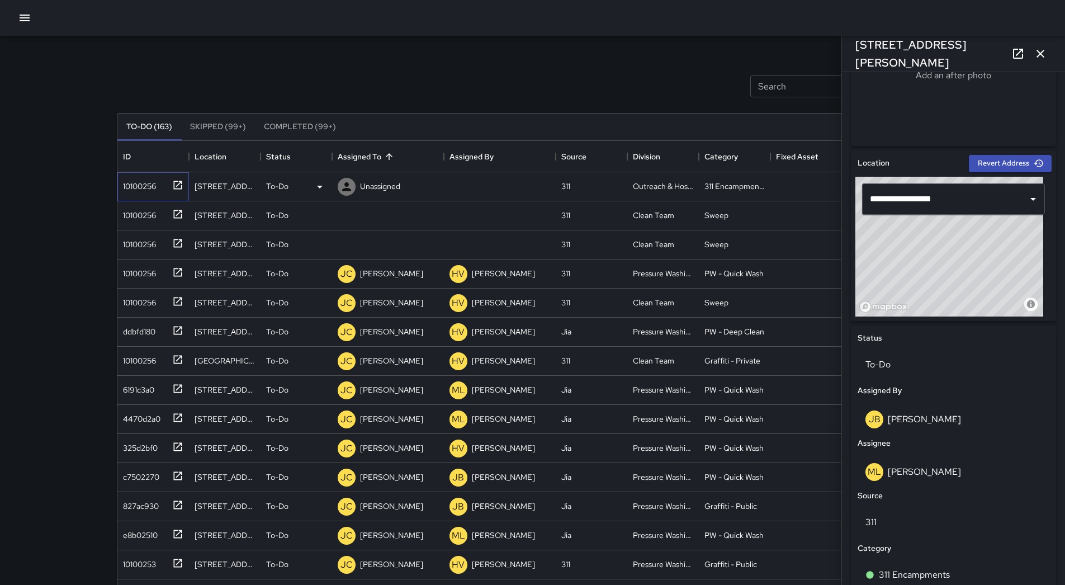
click at [139, 193] on div "10100256" at bounding box center [153, 186] width 72 height 29
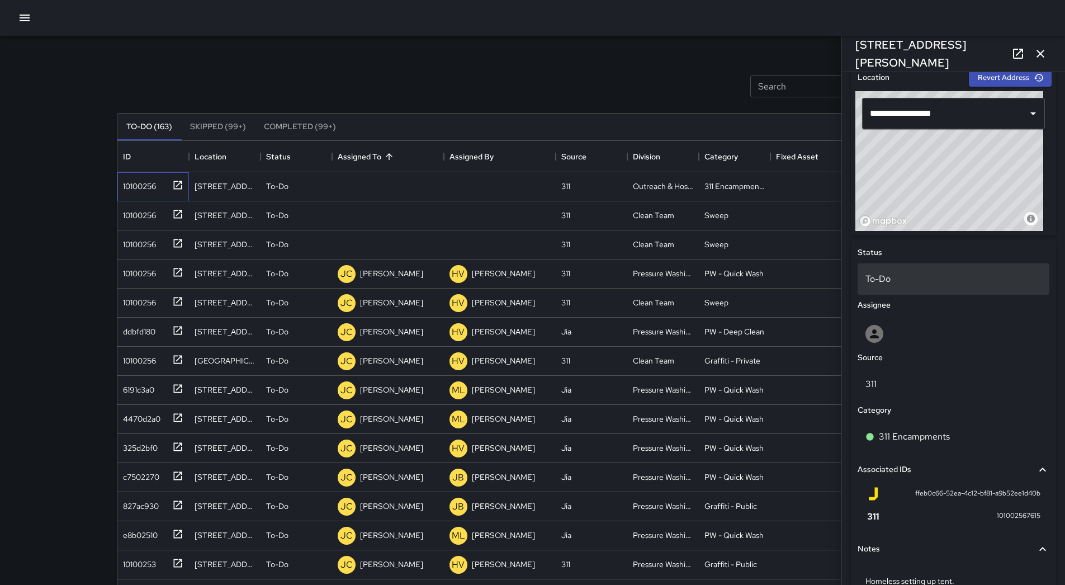
scroll to position [197, 0]
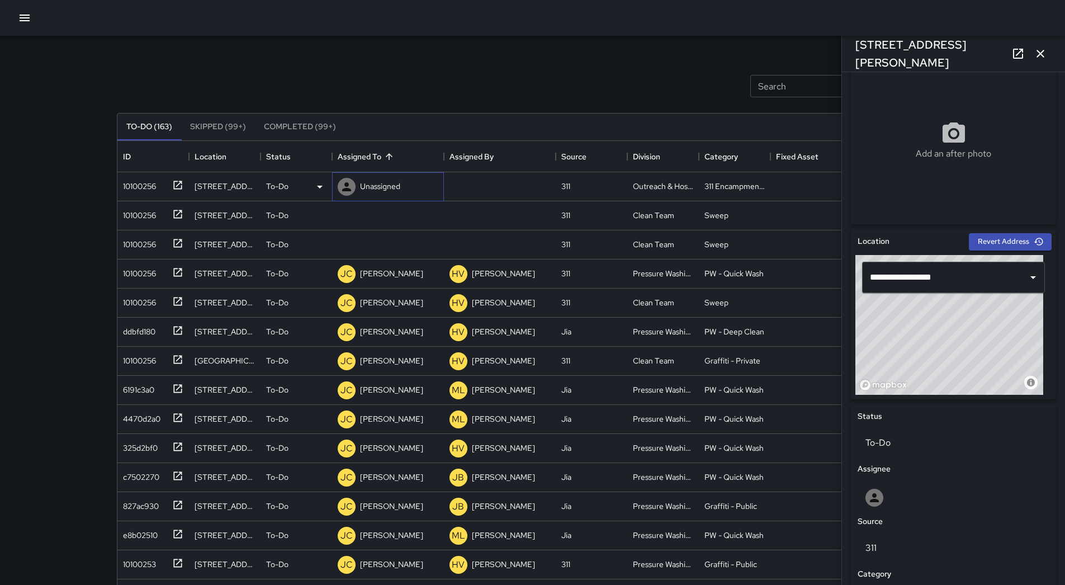
click at [376, 179] on div "Unassigned" at bounding box center [380, 186] width 45 height 16
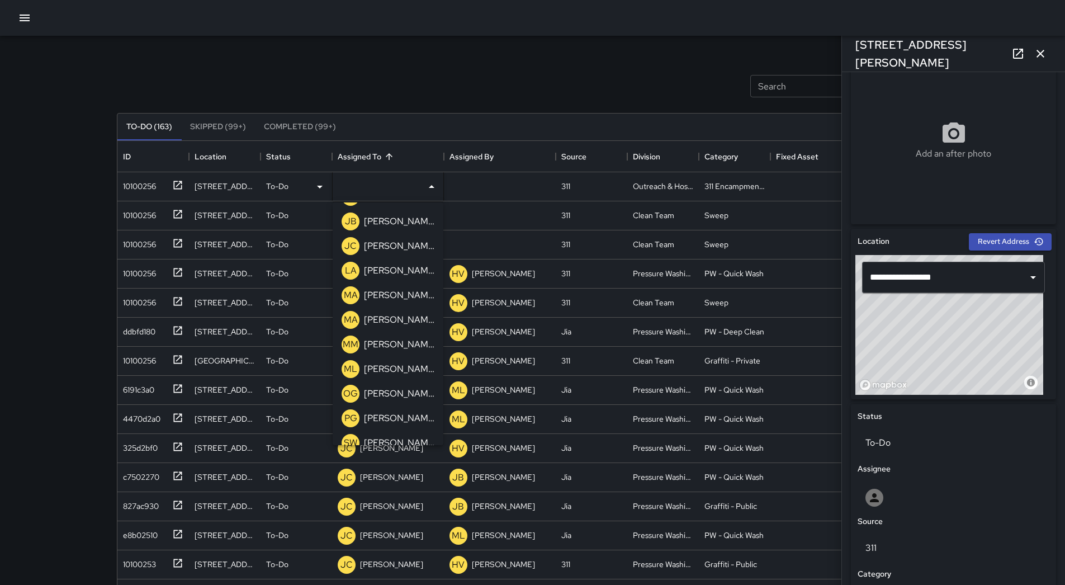
scroll to position [332, 0]
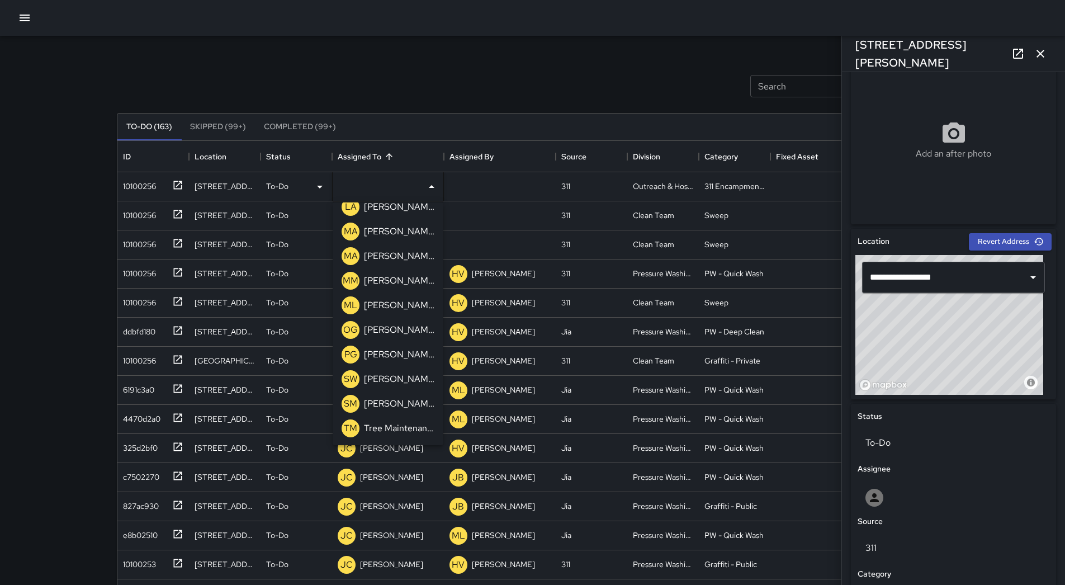
click at [397, 297] on div "[PERSON_NAME]" at bounding box center [399, 305] width 75 height 18
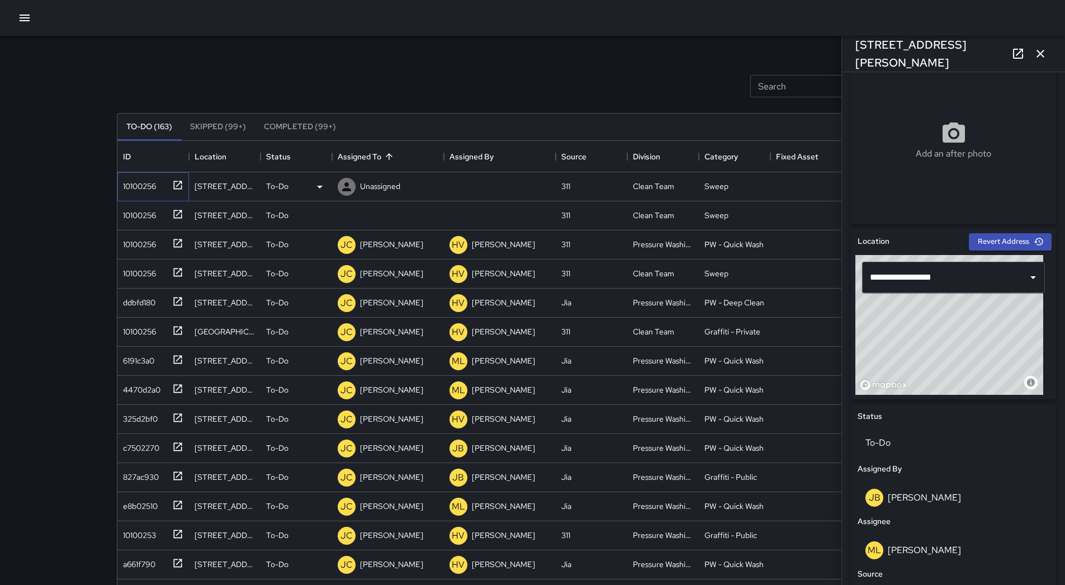
click at [143, 192] on div "10100256" at bounding box center [151, 184] width 65 height 18
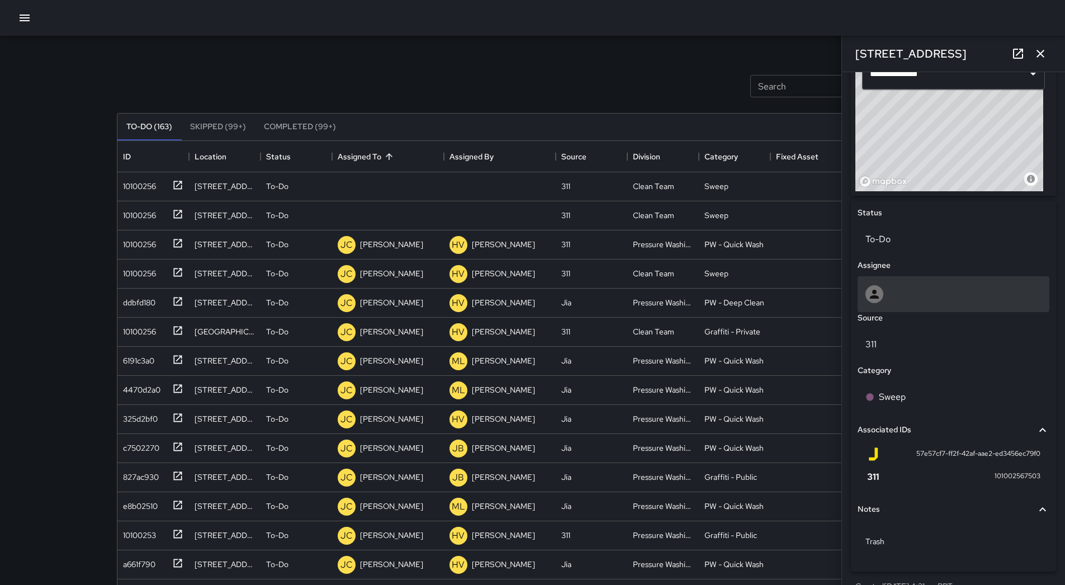
scroll to position [364, 0]
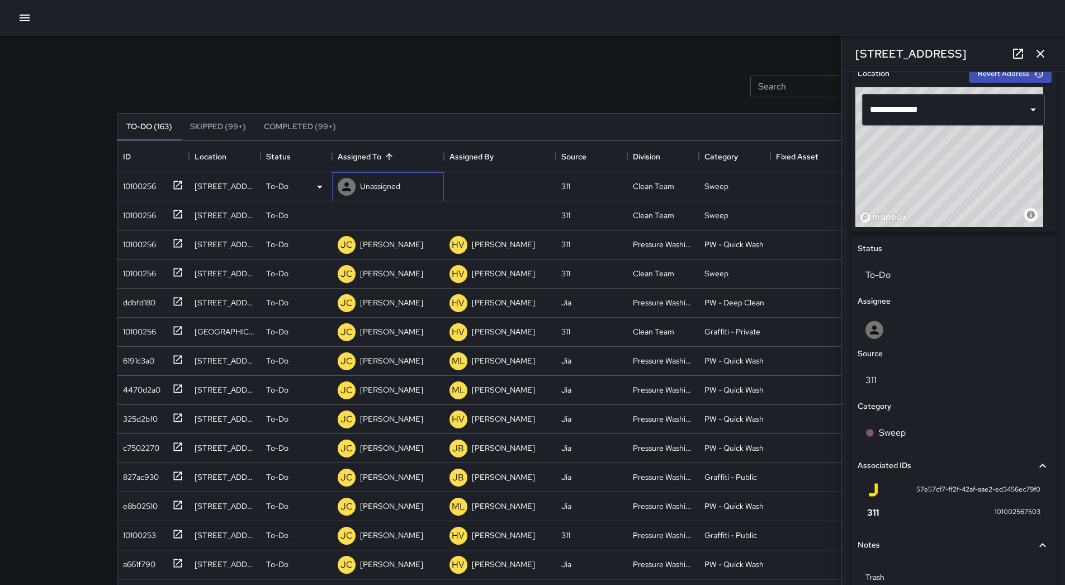
click at [403, 182] on div "Unassigned" at bounding box center [388, 186] width 112 height 29
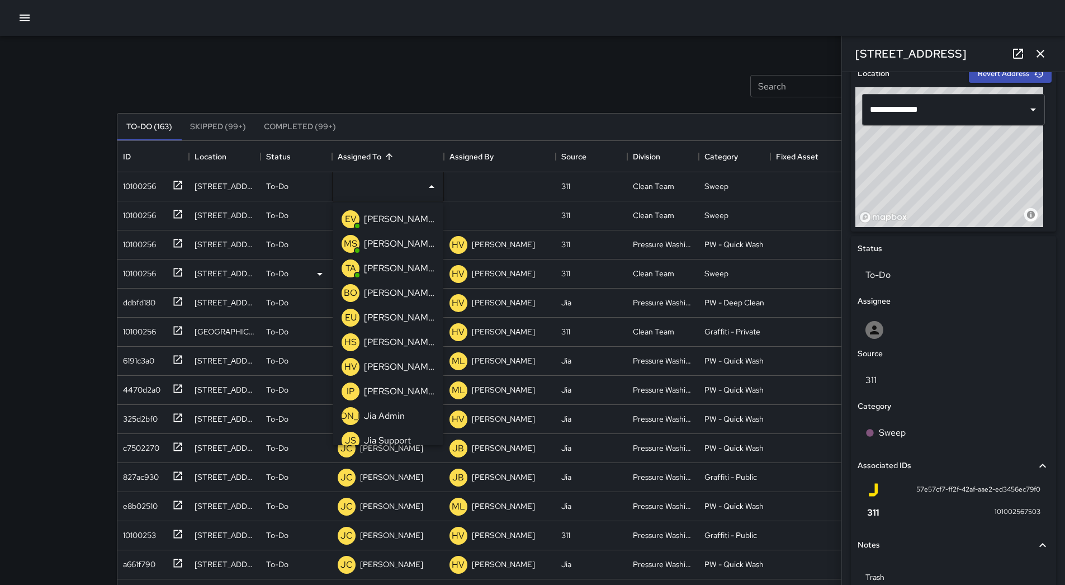
drag, startPoint x: 397, startPoint y: 239, endPoint x: 305, endPoint y: 241, distance: 92.3
click at [398, 241] on p "[PERSON_NAME]" at bounding box center [399, 243] width 70 height 13
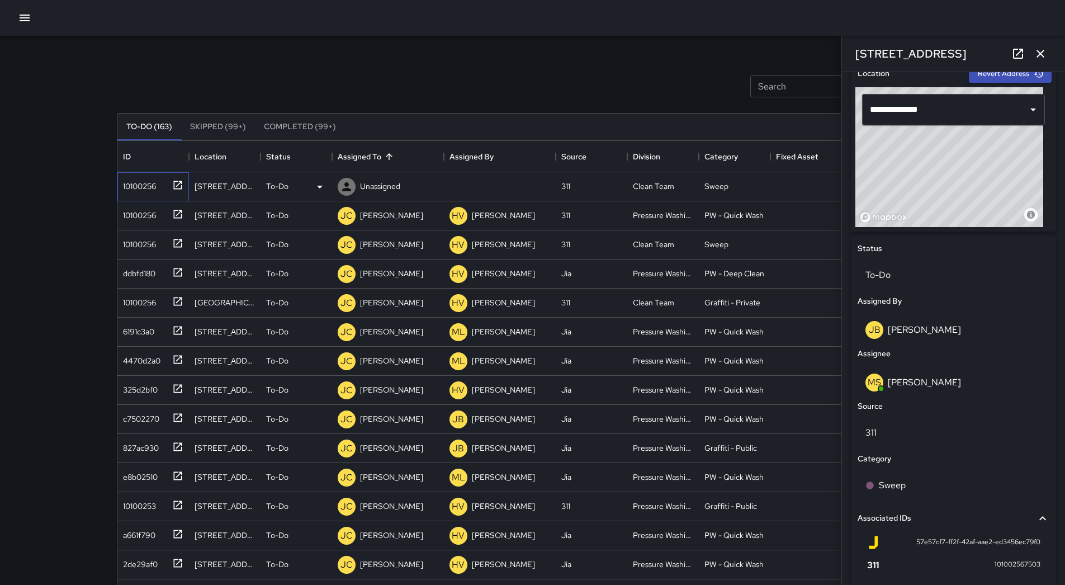
click at [156, 198] on div "10100256" at bounding box center [153, 186] width 72 height 29
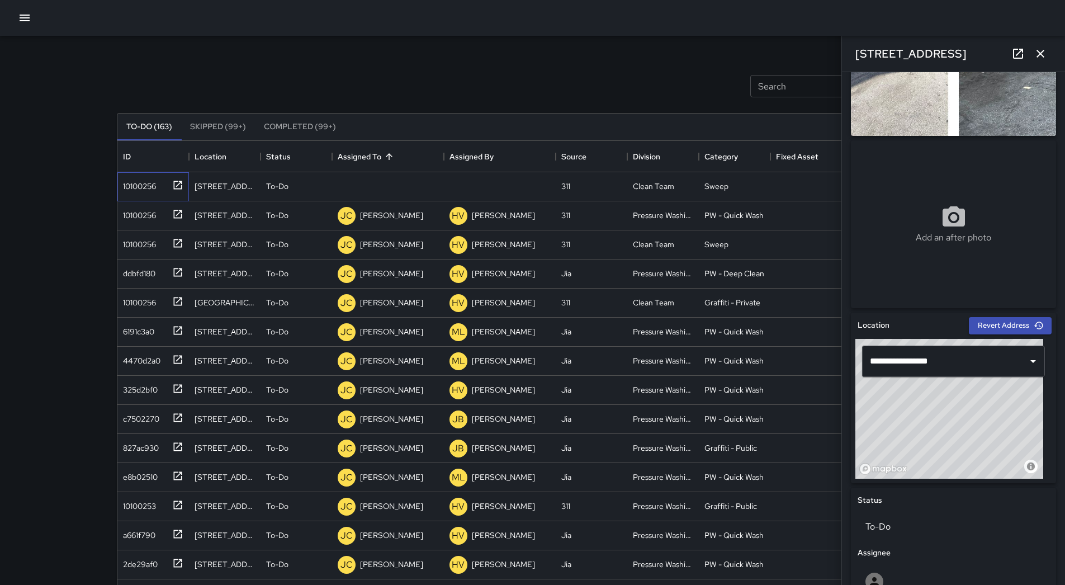
scroll to position [0, 0]
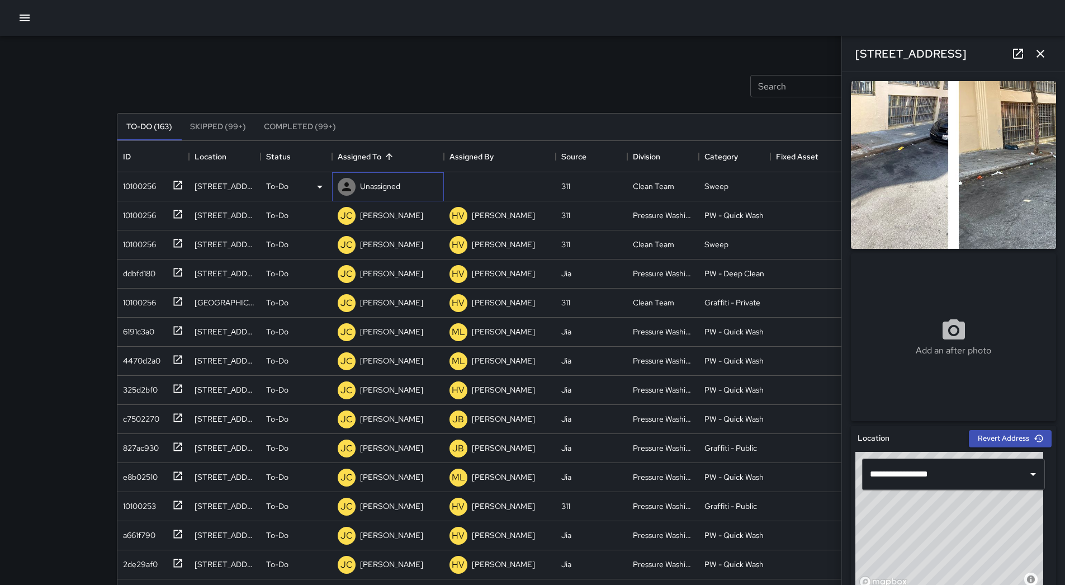
click at [388, 181] on p "Unassigned" at bounding box center [380, 186] width 40 height 11
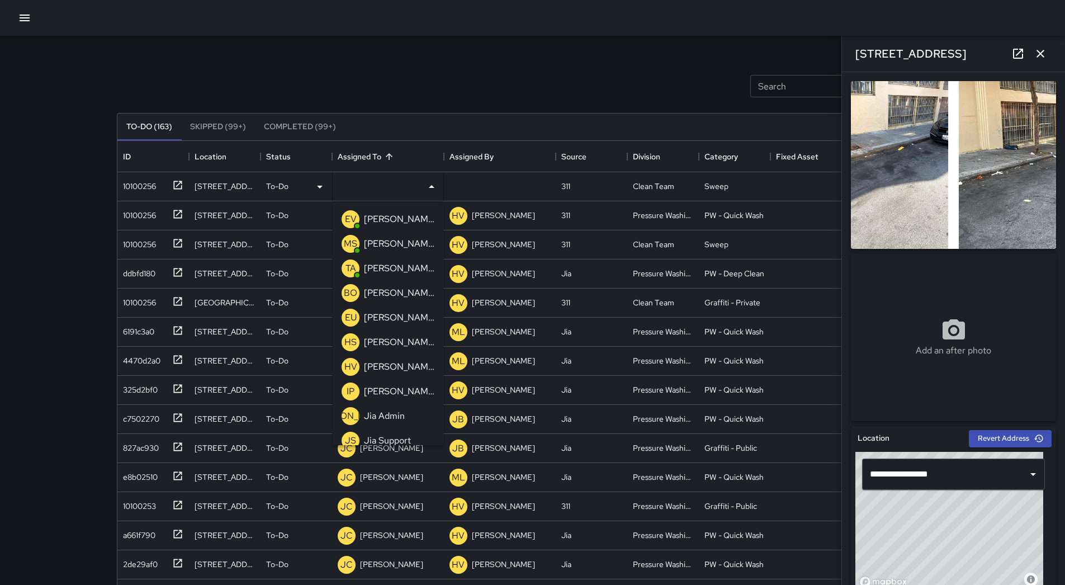
click at [392, 235] on div "[PERSON_NAME]" at bounding box center [399, 244] width 75 height 18
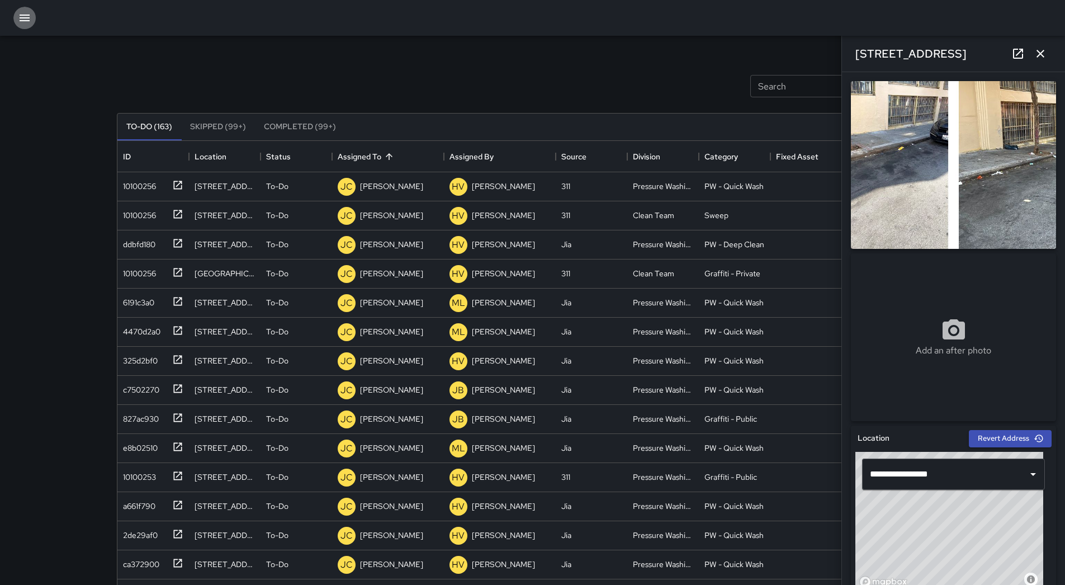
click at [30, 22] on icon "button" at bounding box center [24, 17] width 13 height 13
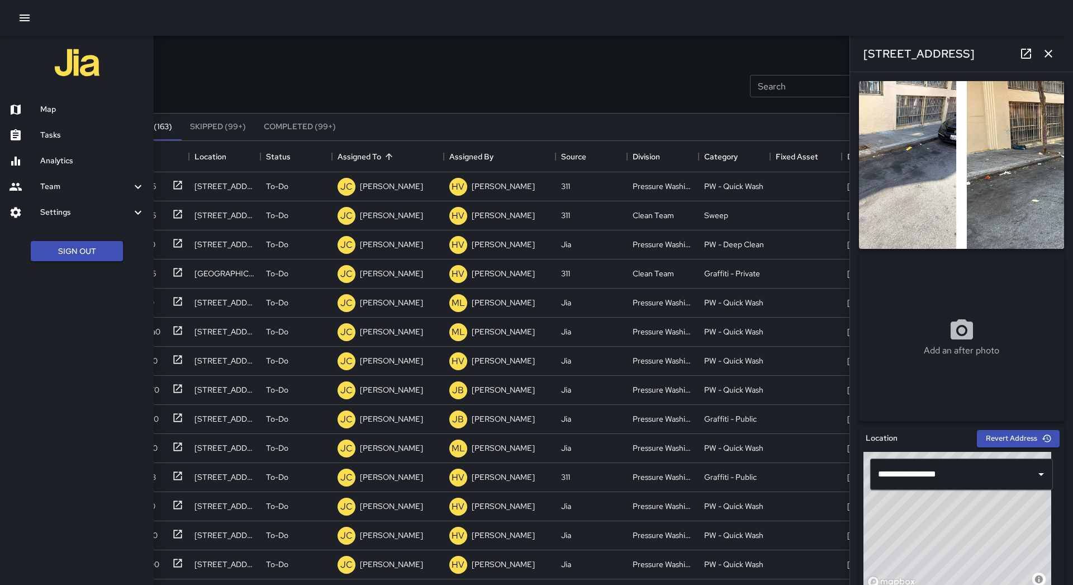
click at [83, 109] on h6 "Map" at bounding box center [92, 109] width 105 height 12
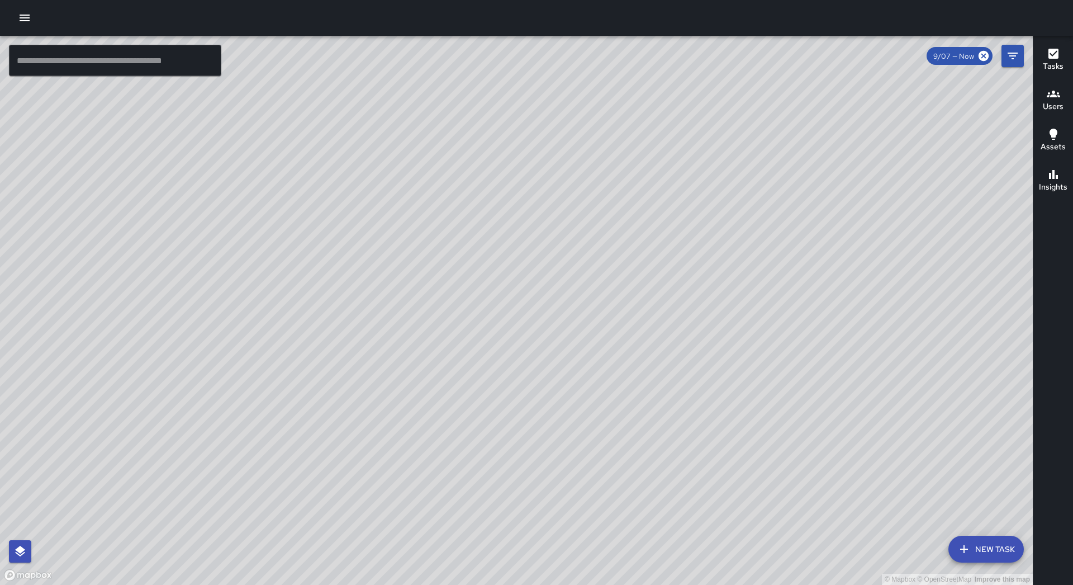
click at [463, 224] on div "© Mapbox © OpenStreetMap Improve this map" at bounding box center [516, 310] width 1033 height 549
click at [30, 18] on icon "button" at bounding box center [24, 17] width 13 height 13
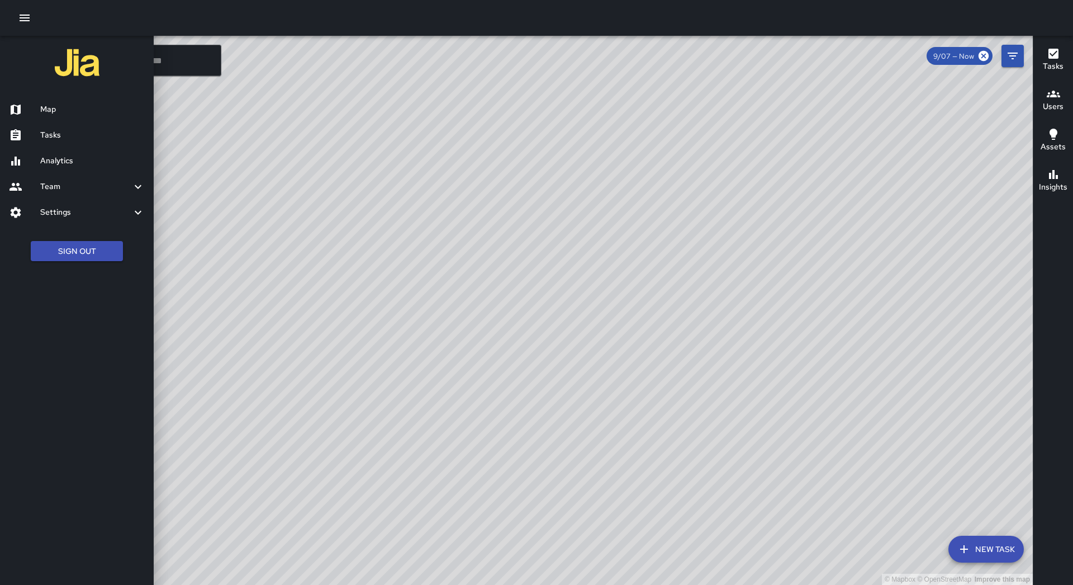
click at [65, 138] on h6 "Tasks" at bounding box center [92, 135] width 105 height 12
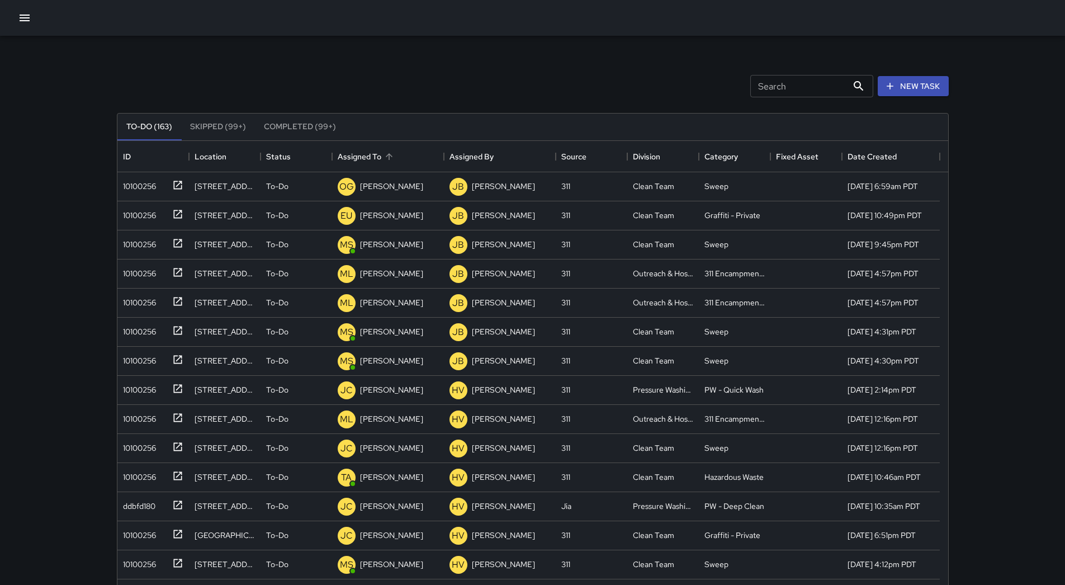
scroll to position [465, 822]
click at [411, 154] on div "Assigned To" at bounding box center [388, 156] width 101 height 31
